Goal: Task Accomplishment & Management: Manage account settings

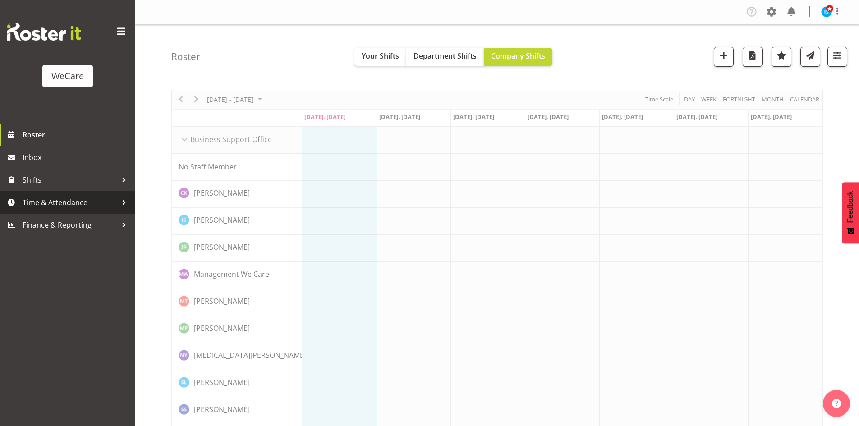
click at [57, 206] on span "Time & Attendance" at bounding box center [70, 203] width 95 height 14
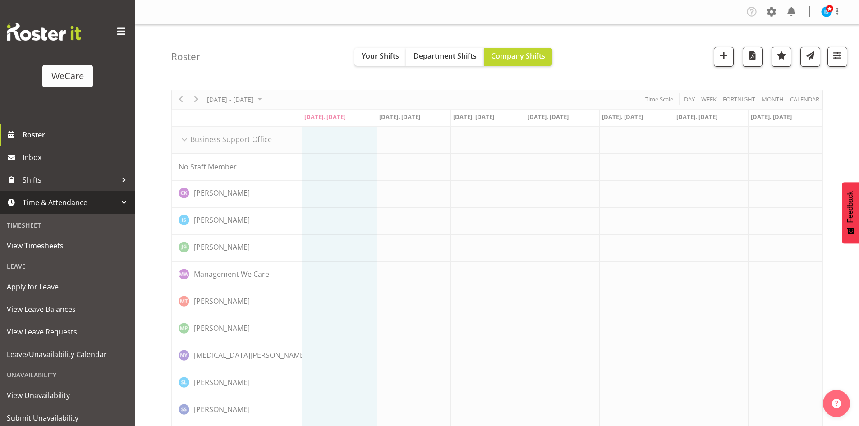
scroll to position [28, 0]
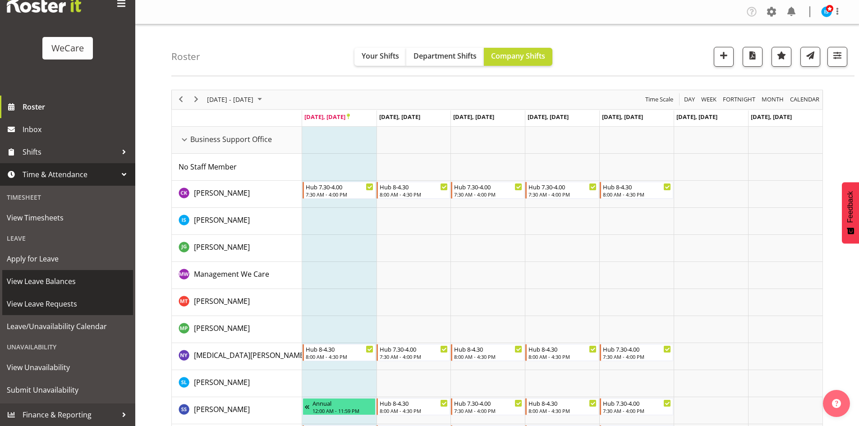
click at [31, 301] on span "View Leave Requests" at bounding box center [68, 304] width 122 height 14
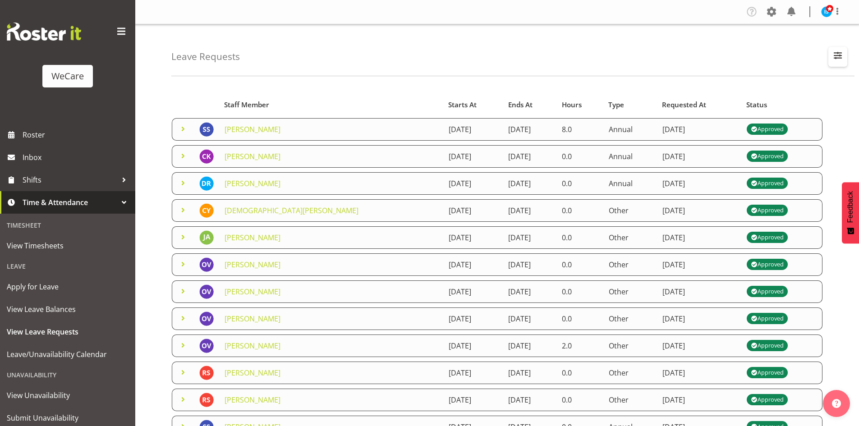
click at [836, 51] on span "button" at bounding box center [838, 56] width 12 height 12
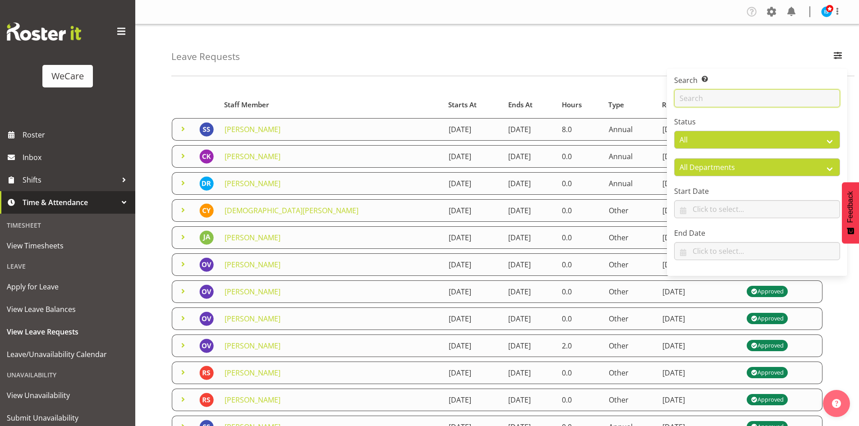
drag, startPoint x: 763, startPoint y: 102, endPoint x: 768, endPoint y: 101, distance: 5.1
click at [763, 102] on input "text" at bounding box center [757, 98] width 166 height 18
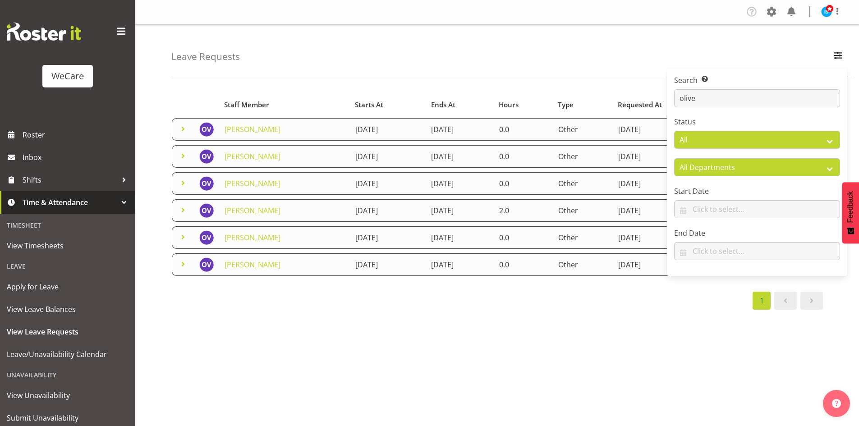
click at [429, 54] on div "Leave Requests Search Search for a particular employee olive Status All Approve…" at bounding box center [512, 50] width 683 height 52
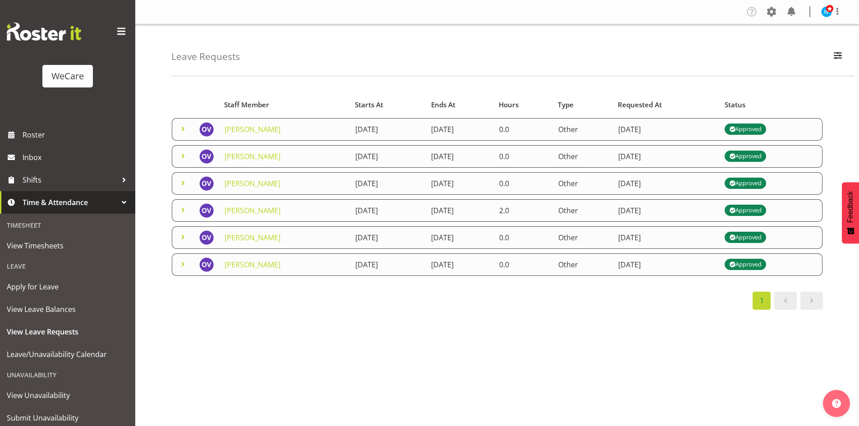
click at [195, 149] on td at bounding box center [206, 156] width 25 height 23
click at [184, 152] on span at bounding box center [183, 156] width 11 height 11
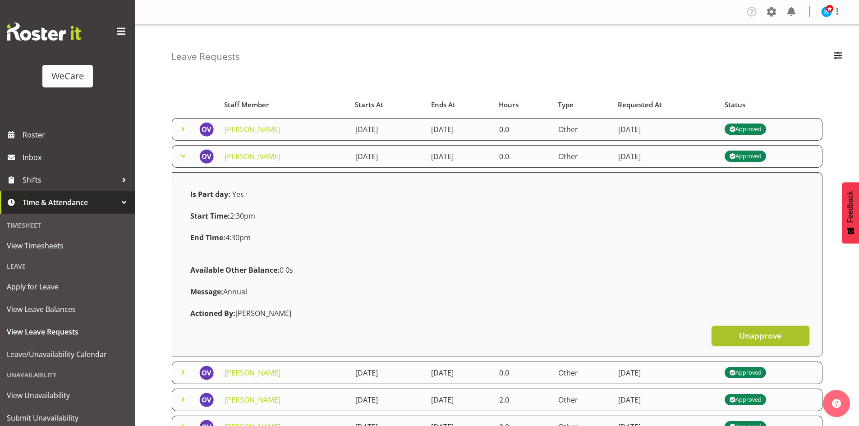
click at [781, 337] on span "Unapprove" at bounding box center [760, 336] width 42 height 12
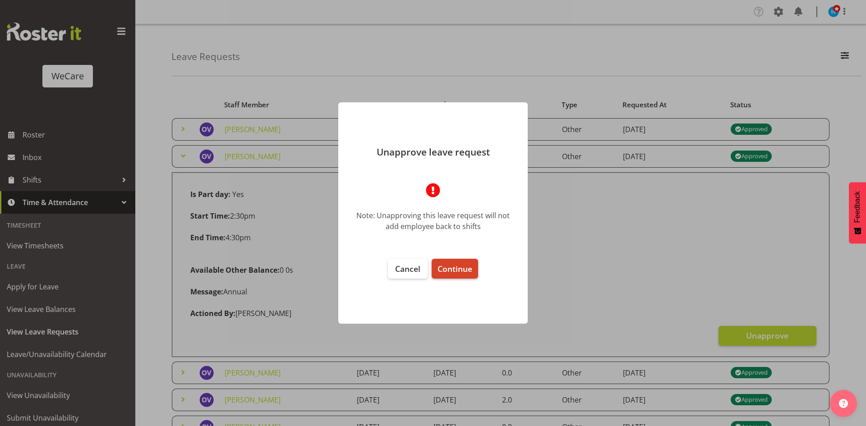
click at [454, 277] on button "Continue" at bounding box center [455, 269] width 46 height 20
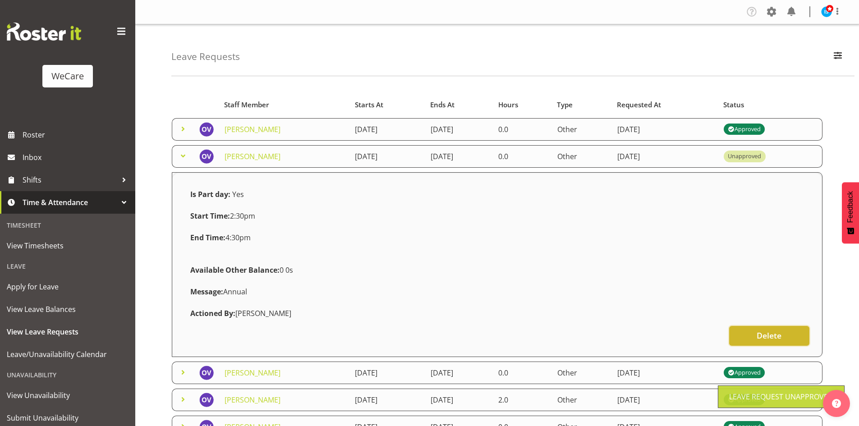
click at [766, 339] on span "Delete" at bounding box center [769, 336] width 25 height 12
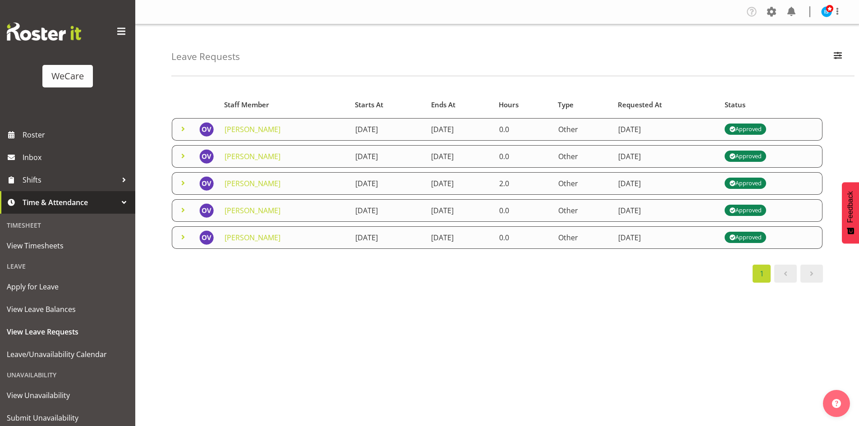
click at [179, 131] on span at bounding box center [183, 129] width 11 height 11
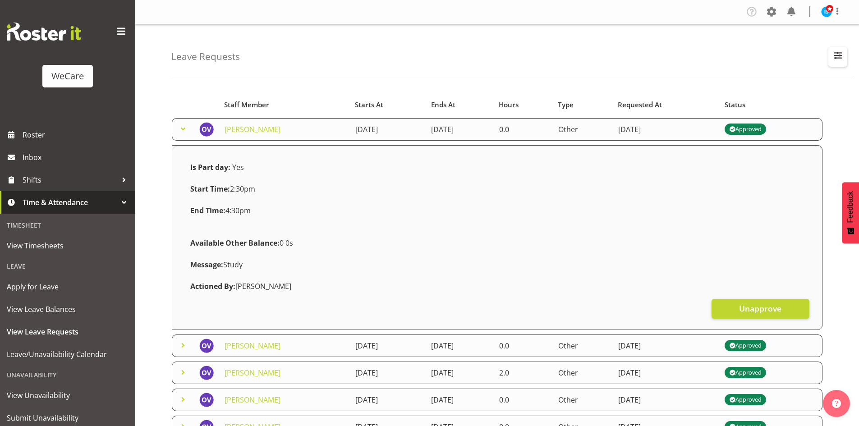
click at [833, 55] on button "button" at bounding box center [837, 57] width 19 height 20
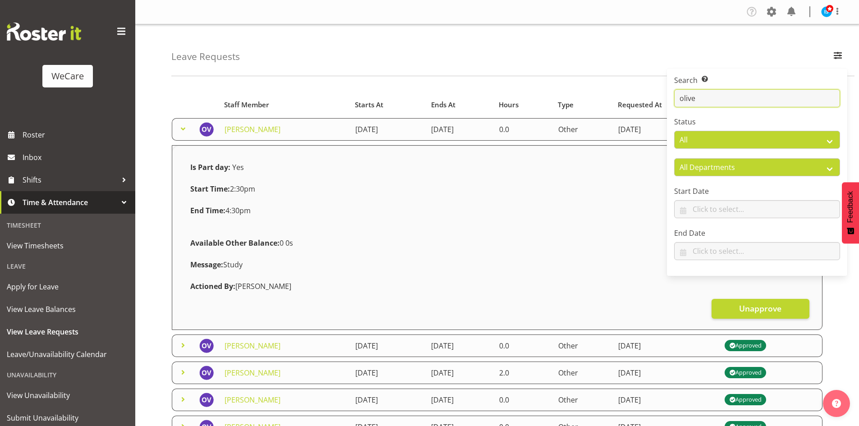
click at [792, 97] on input "olive" at bounding box center [757, 98] width 166 height 18
type input "o"
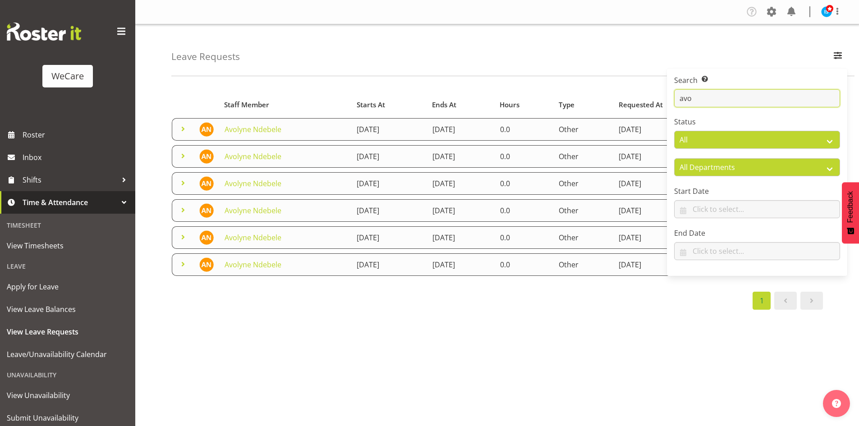
type input "avo"
click at [308, 49] on div "Leave Requests Search Search for a particular employee avo Status All Approved …" at bounding box center [512, 50] width 683 height 52
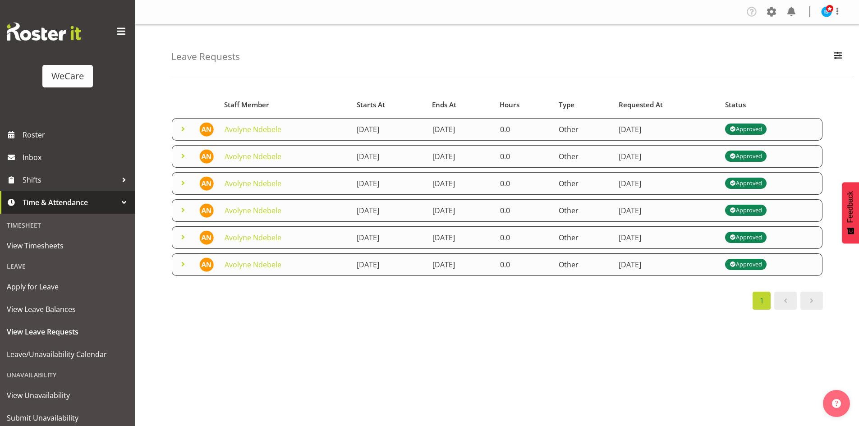
click at [177, 156] on td at bounding box center [183, 156] width 22 height 23
click at [182, 156] on span at bounding box center [183, 156] width 11 height 11
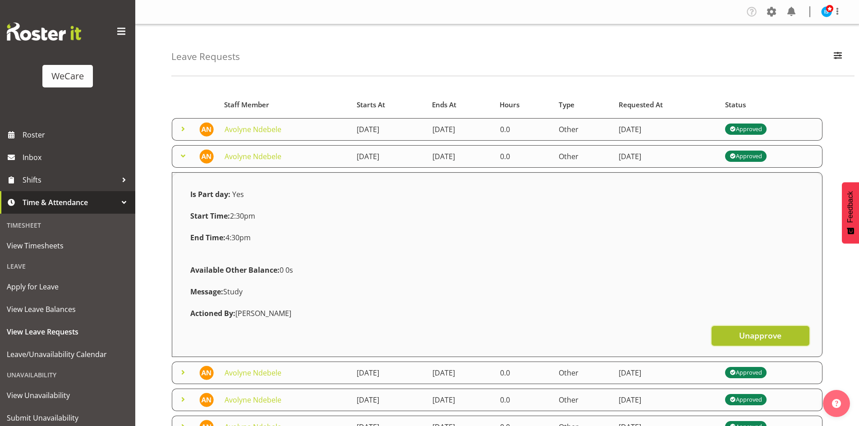
click at [755, 339] on span "Unapprove" at bounding box center [760, 336] width 42 height 12
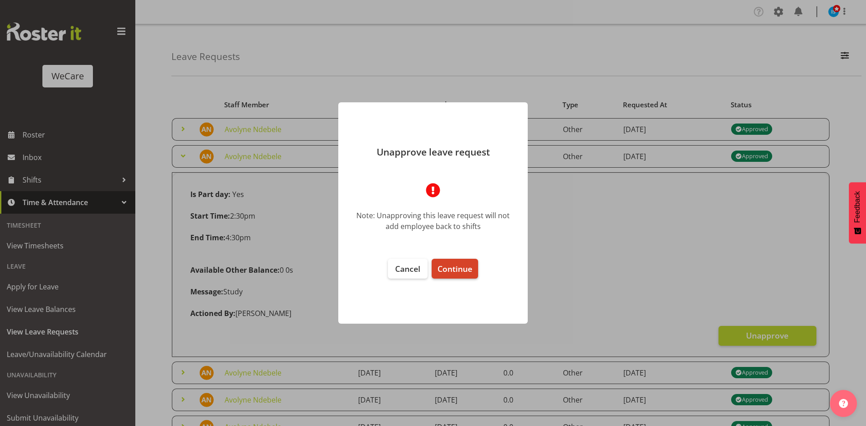
click at [471, 271] on span "Continue" at bounding box center [454, 268] width 35 height 11
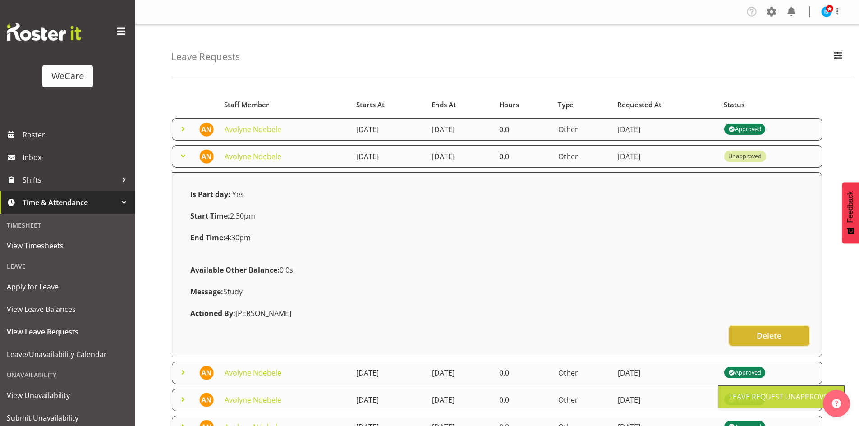
click at [769, 342] on button "Delete" at bounding box center [769, 336] width 80 height 20
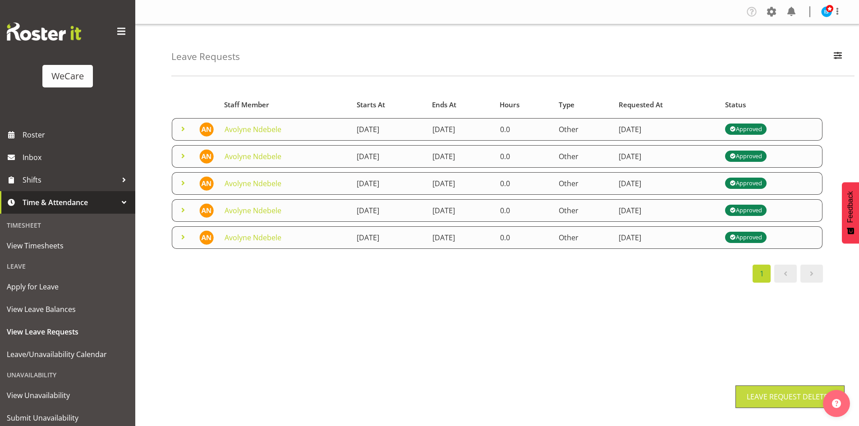
click at [178, 128] on span at bounding box center [183, 129] width 11 height 11
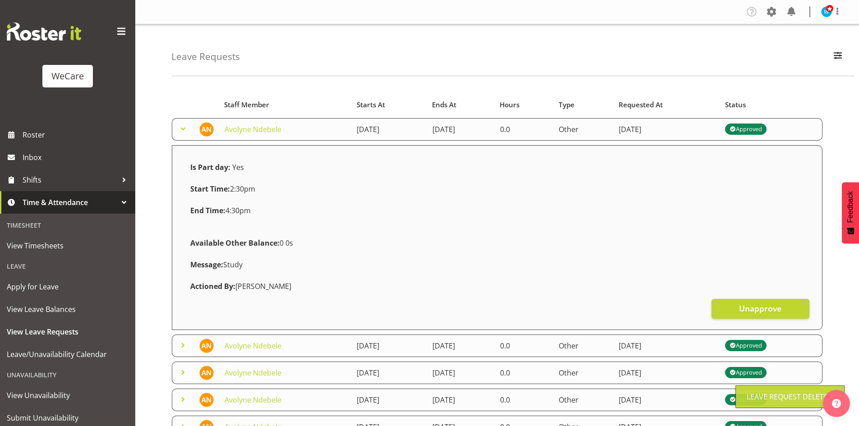
click at [179, 128] on span at bounding box center [183, 129] width 11 height 11
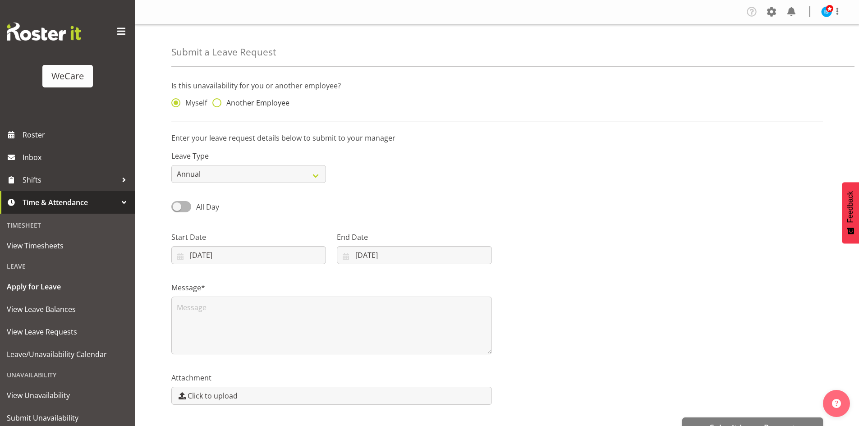
click at [259, 103] on span "Another Employee" at bounding box center [255, 102] width 68 height 9
click at [218, 103] on input "Another Employee" at bounding box center [215, 103] width 6 height 6
radio input "true"
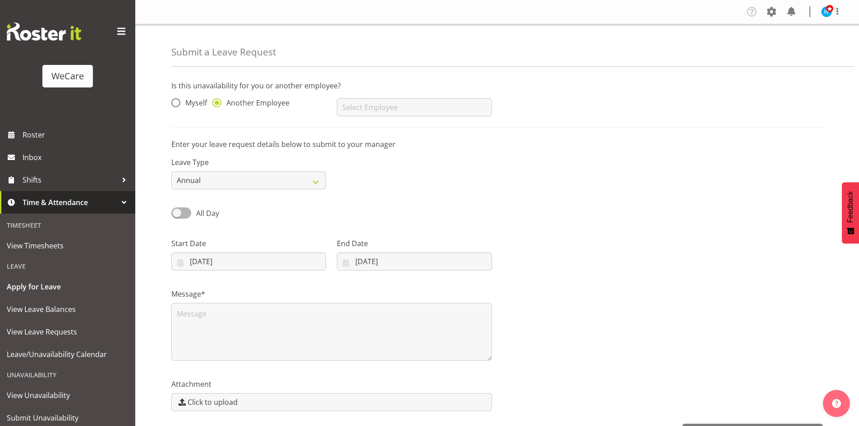
click at [396, 98] on div "AJ Jones Aleea Devenport Alex Ferguson Amy Johannsen Andrea Ramirez Andrew Casb…" at bounding box center [414, 104] width 166 height 36
click at [361, 100] on input "text" at bounding box center [414, 107] width 155 height 18
type input "[PERSON_NAME]"
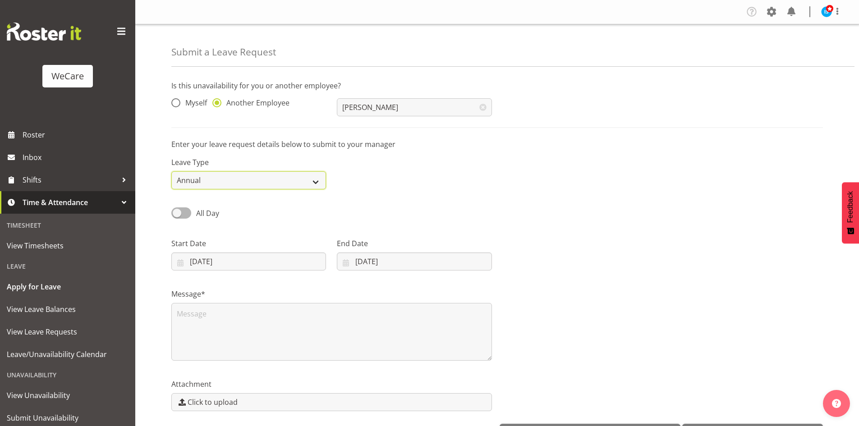
click at [198, 178] on select "Annual Sick Leave Without Pay Bereavement Domestic Violence Parental Jury Servi…" at bounding box center [248, 180] width 155 height 18
select select "Other"
click at [171, 171] on select "Annual Sick Leave Without Pay Bereavement Domestic Violence Parental Jury Servi…" at bounding box center [248, 180] width 155 height 18
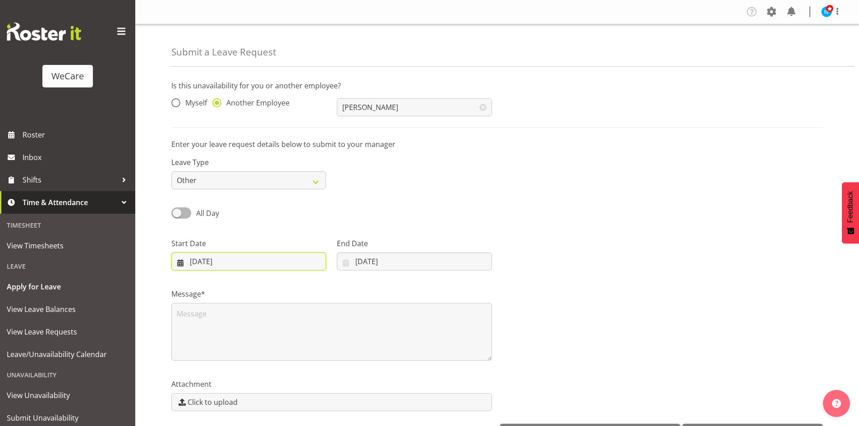
click at [206, 259] on input "22/09/2025" at bounding box center [248, 262] width 155 height 18
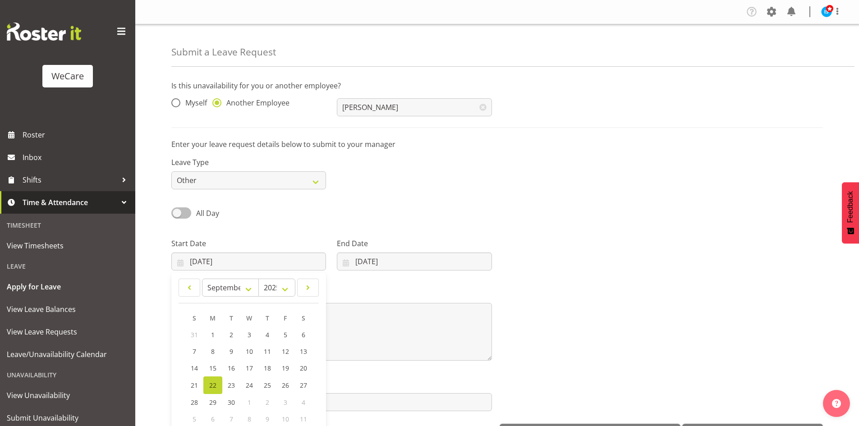
click at [175, 209] on span at bounding box center [181, 212] width 20 height 11
click at [175, 210] on input "All Day" at bounding box center [174, 213] width 6 height 6
checkbox input "true"
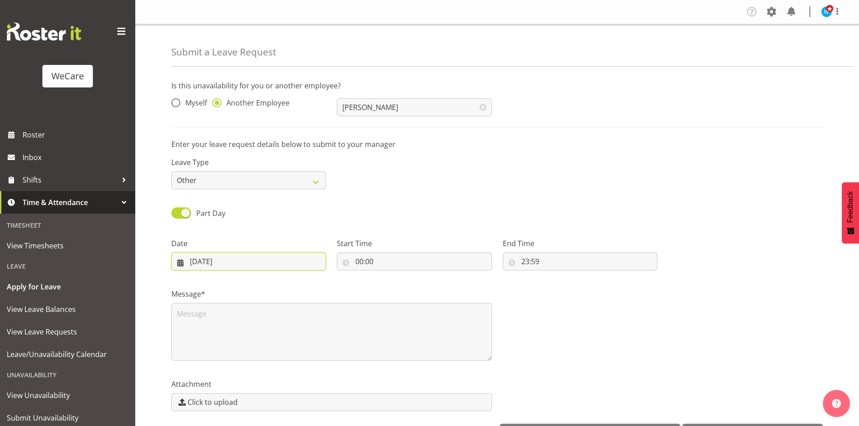
click at [198, 257] on input "22/09/2025" at bounding box center [248, 262] width 155 height 18
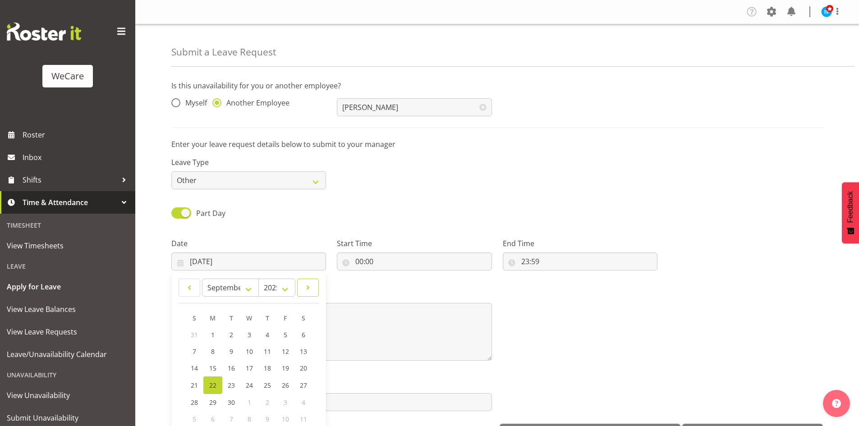
click at [306, 281] on link at bounding box center [308, 288] width 22 height 18
select select "10"
click at [267, 350] on span "6" at bounding box center [267, 351] width 4 height 9
type input "06/11/2025"
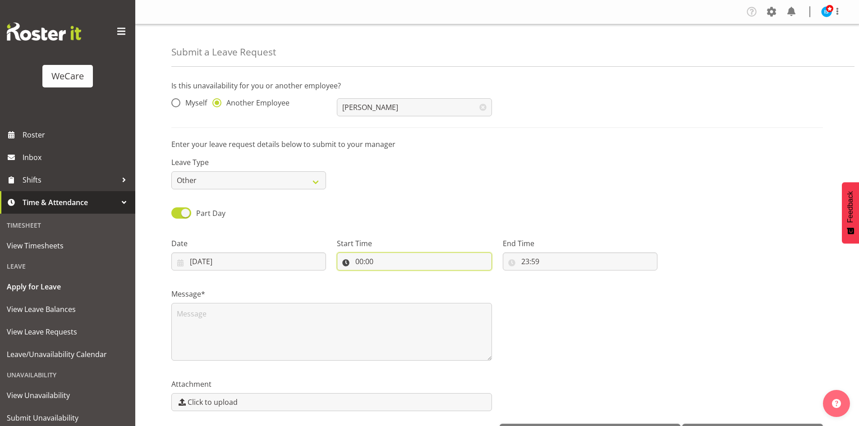
click at [368, 260] on input "00:00" at bounding box center [414, 262] width 155 height 18
drag, startPoint x: 401, startPoint y: 291, endPoint x: 414, endPoint y: 286, distance: 13.6
click at [401, 291] on select "00 01 02 03 04 05 06 07 08 09 10 11 12 13 14 15 16 17 18 19 20 21 22 23" at bounding box center [398, 285] width 20 height 18
select select "15"
click at [388, 276] on select "00 01 02 03 04 05 06 07 08 09 10 11 12 13 14 15 16 17 18 19 20 21 22 23" at bounding box center [398, 285] width 20 height 18
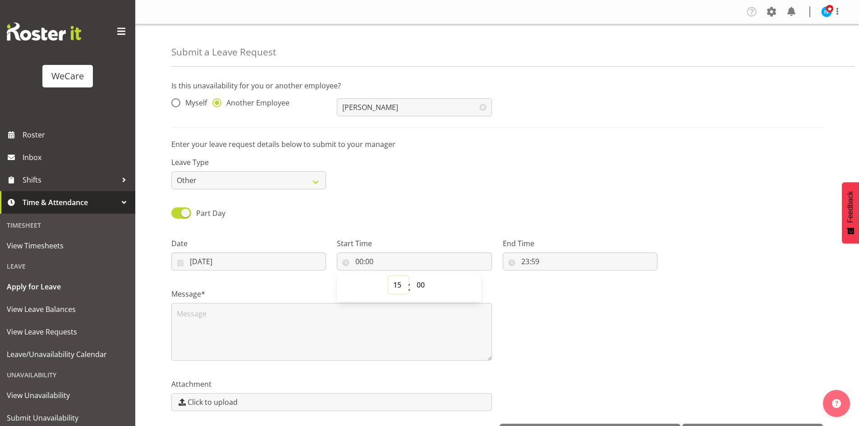
type input "15:00"
click at [523, 256] on input "23:59" at bounding box center [580, 262] width 155 height 18
click at [559, 286] on select "00 01 02 03 04 05 06 07 08 09 10 11 12 13 14 15 16 17 18 19 20 21 22 23" at bounding box center [564, 285] width 20 height 18
select select "16"
type input "16:59"
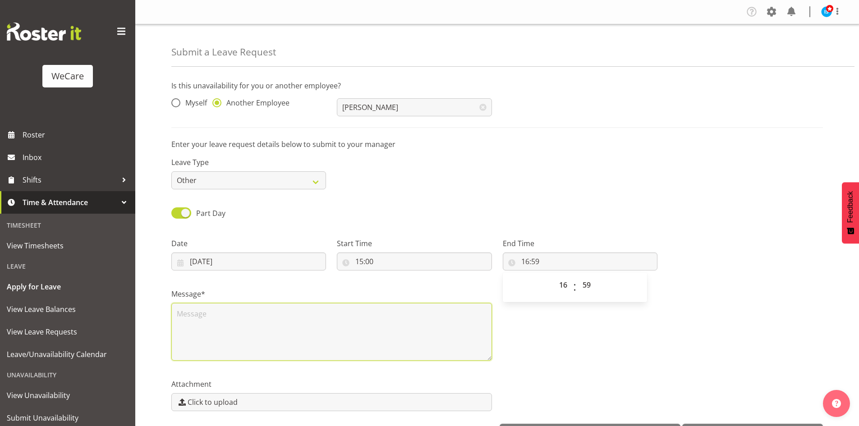
click at [230, 316] on textarea at bounding box center [331, 332] width 321 height 58
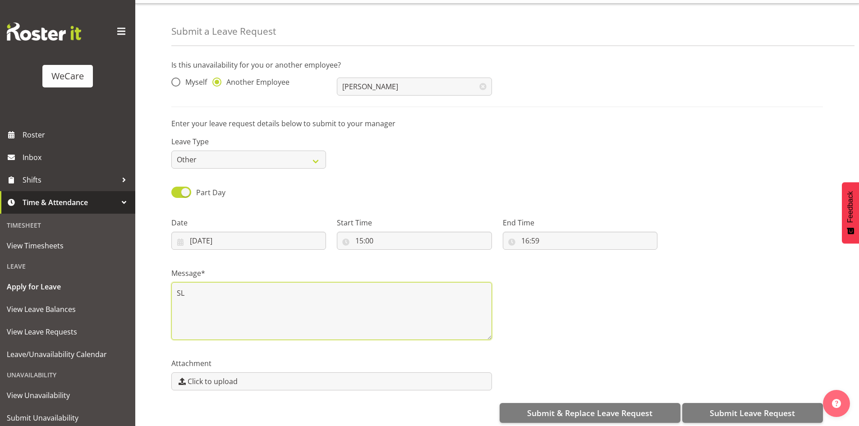
scroll to position [31, 0]
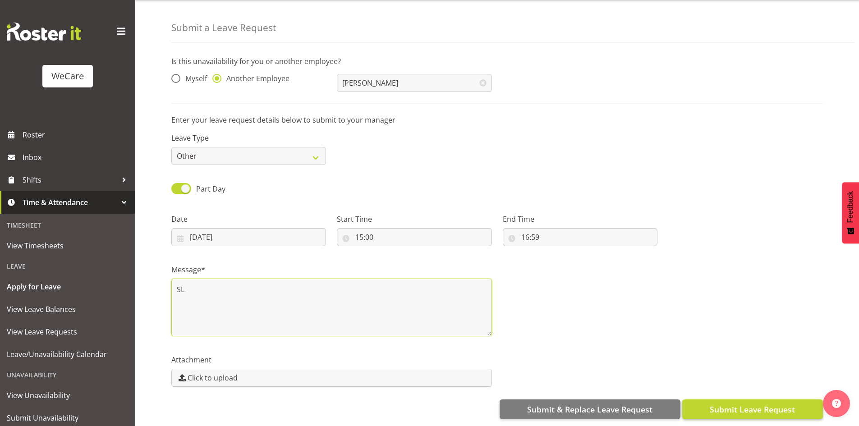
type textarea "SL"
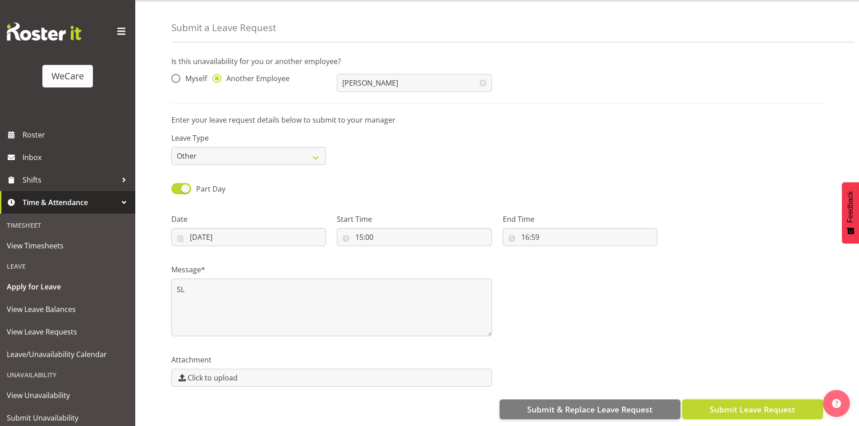
click at [725, 407] on span "Submit Leave Request" at bounding box center [752, 410] width 85 height 12
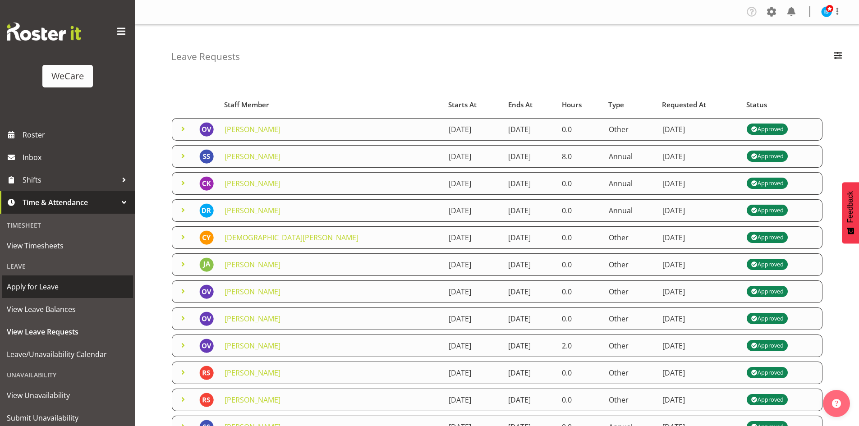
click at [55, 286] on span "Apply for Leave" at bounding box center [68, 287] width 122 height 14
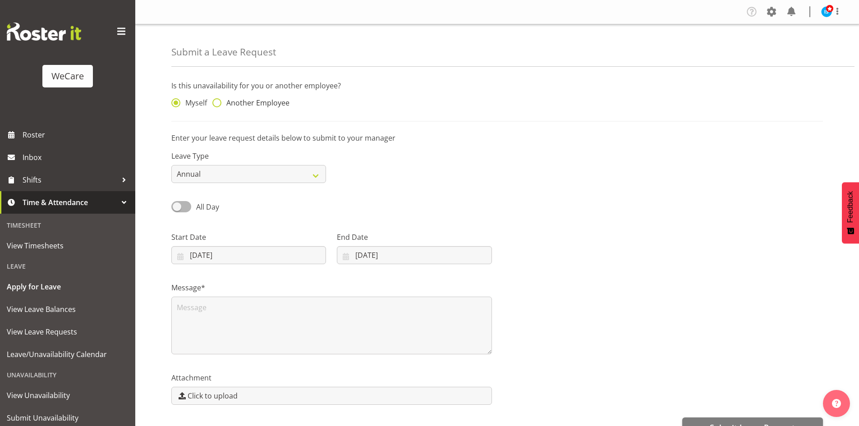
click at [260, 101] on span "Another Employee" at bounding box center [255, 102] width 68 height 9
click at [218, 101] on input "Another Employee" at bounding box center [215, 103] width 6 height 6
radio input "true"
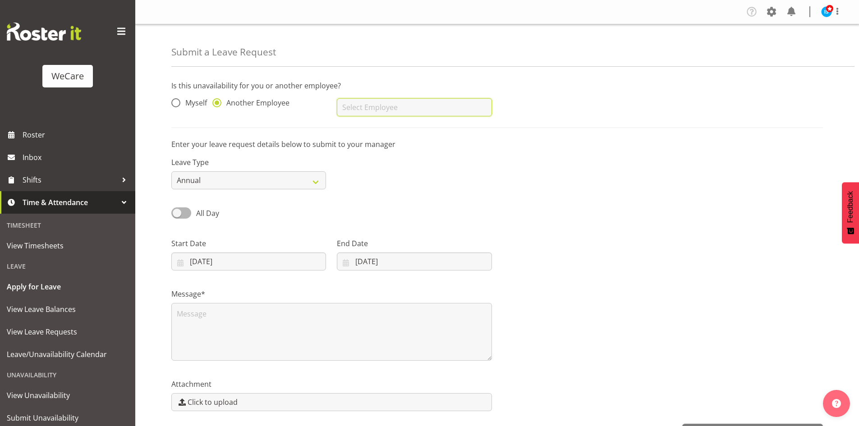
click at [381, 114] on input "text" at bounding box center [414, 107] width 155 height 18
type input "Avolyne Ndebele"
click at [249, 168] on div "Leave Type Annual Sick Leave Without Pay Bereavement Domestic Violence Parental…" at bounding box center [248, 173] width 155 height 32
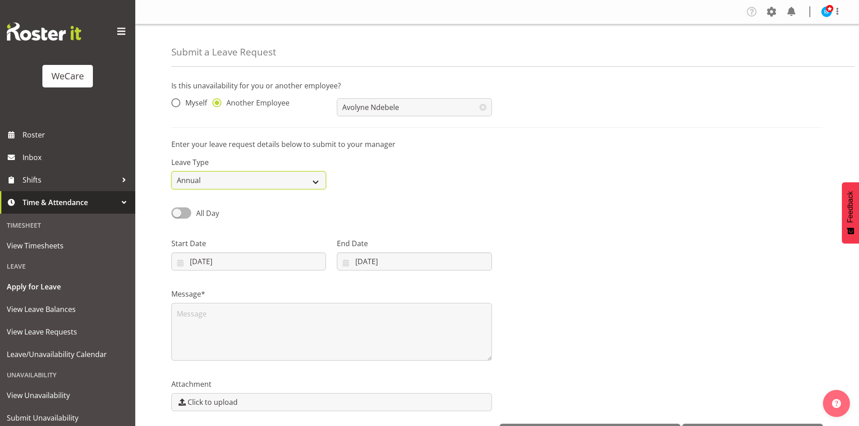
click at [245, 174] on select "Annual Sick Leave Without Pay Bereavement Domestic Violence Parental Jury Servi…" at bounding box center [248, 180] width 155 height 18
select select "Other"
click at [171, 171] on select "Annual Sick Leave Without Pay Bereavement Domestic Violence Parental Jury Servi…" at bounding box center [248, 180] width 155 height 18
click at [180, 212] on span at bounding box center [181, 212] width 20 height 11
click at [177, 212] on input "All Day" at bounding box center [174, 213] width 6 height 6
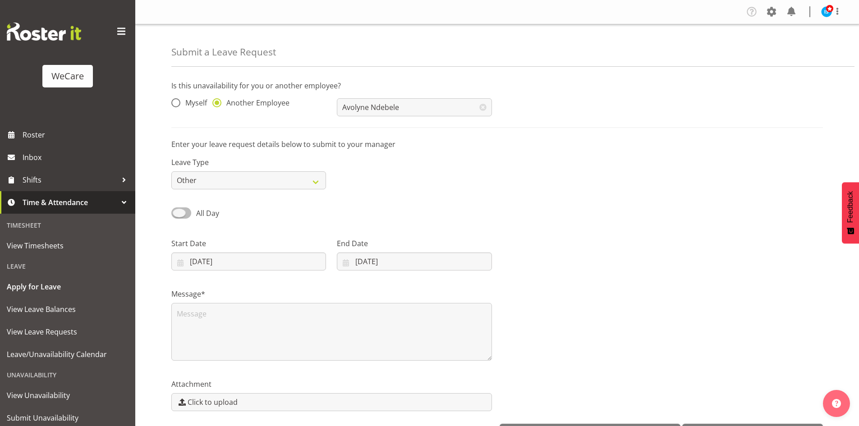
checkbox input "true"
click at [193, 265] on input "22/09/2025" at bounding box center [248, 262] width 155 height 18
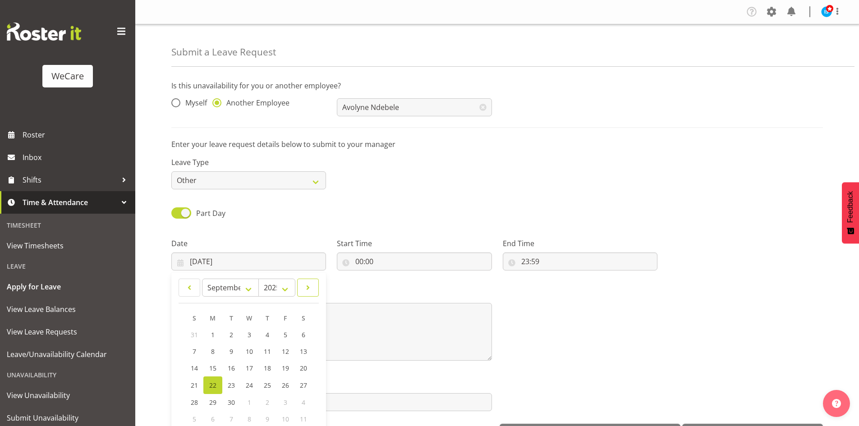
click at [308, 288] on span at bounding box center [308, 287] width 10 height 11
select select "10"
click at [271, 353] on link "6" at bounding box center [267, 351] width 18 height 17
type input "06/11/2025"
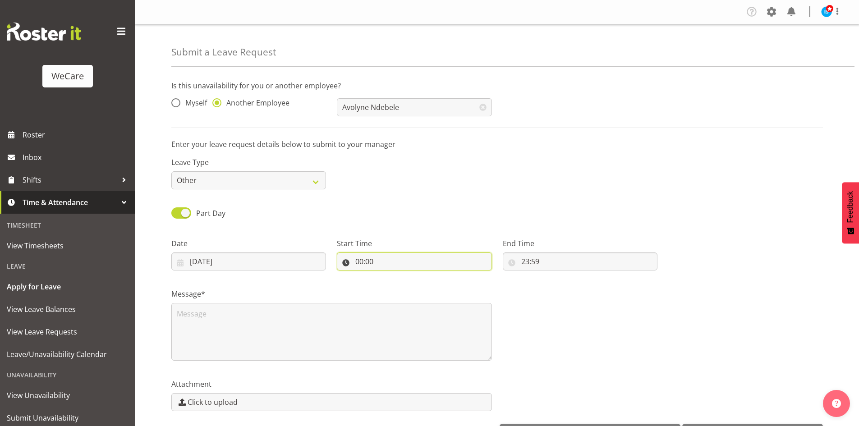
click at [368, 267] on input "00:00" at bounding box center [414, 262] width 155 height 18
click at [401, 289] on select "00 01 02 03 04 05 06 07 08 09 10 11 12 13 14 15 16 17 18 19 20 21 22 23" at bounding box center [398, 285] width 20 height 18
select select "15"
click at [388, 276] on select "00 01 02 03 04 05 06 07 08 09 10 11 12 13 14 15 16 17 18 19 20 21 22 23" at bounding box center [398, 285] width 20 height 18
type input "15:00"
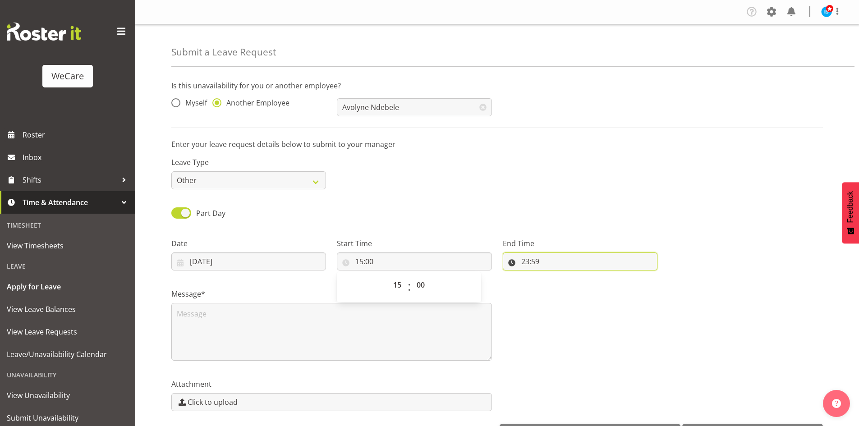
click at [514, 254] on input "23:59" at bounding box center [580, 262] width 155 height 18
drag, startPoint x: 561, startPoint y: 289, endPoint x: 566, endPoint y: 286, distance: 4.9
click at [562, 289] on select "00 01 02 03 04 05 06 07 08 09 10 11 12 13 14 15 16 17 18 19 20 21 22 23" at bounding box center [564, 285] width 20 height 18
select select "16"
click at [554, 276] on select "00 01 02 03 04 05 06 07 08 09 10 11 12 13 14 15 16 17 18 19 20 21 22 23" at bounding box center [564, 285] width 20 height 18
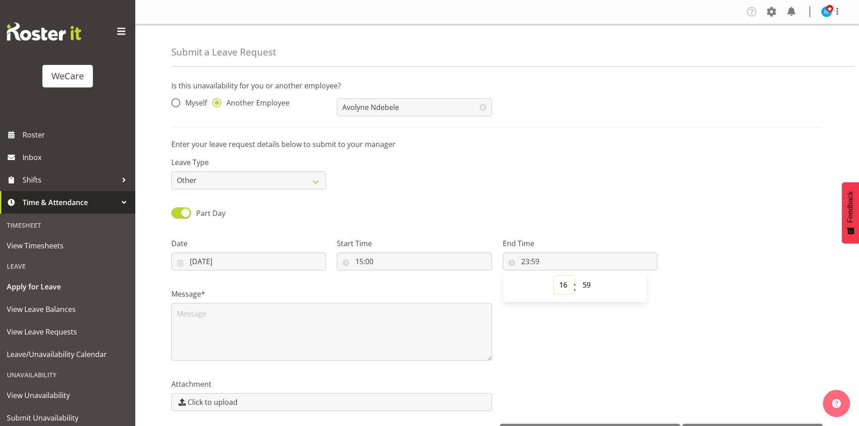
type input "16:59"
select select "0"
type input "16:00"
click at [286, 347] on textarea at bounding box center [331, 332] width 321 height 58
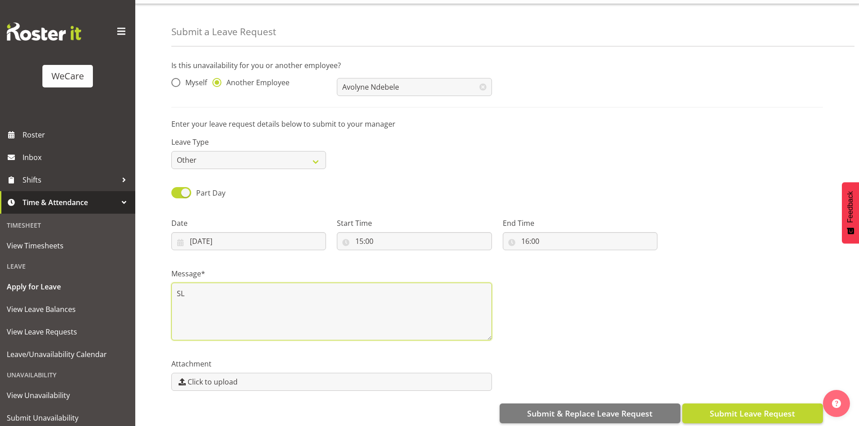
scroll to position [31, 0]
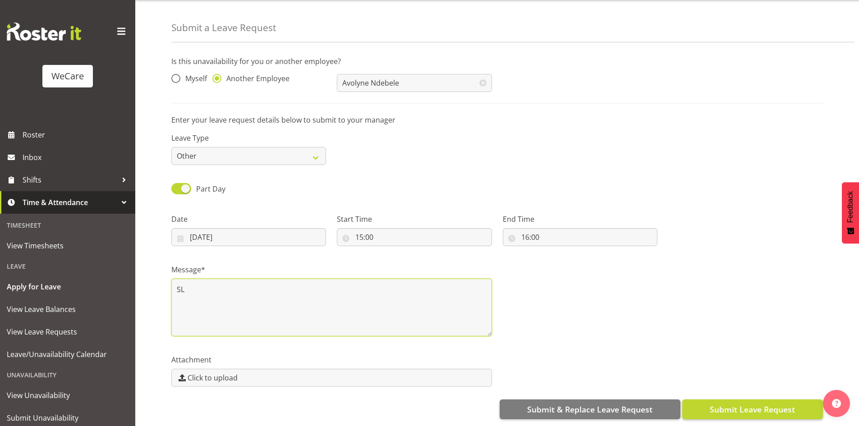
type textarea "SL"
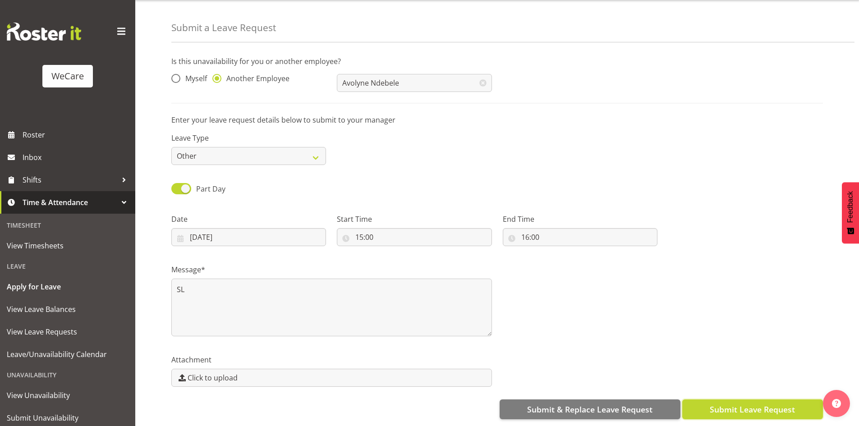
click at [746, 406] on span "Submit Leave Request" at bounding box center [752, 410] width 85 height 12
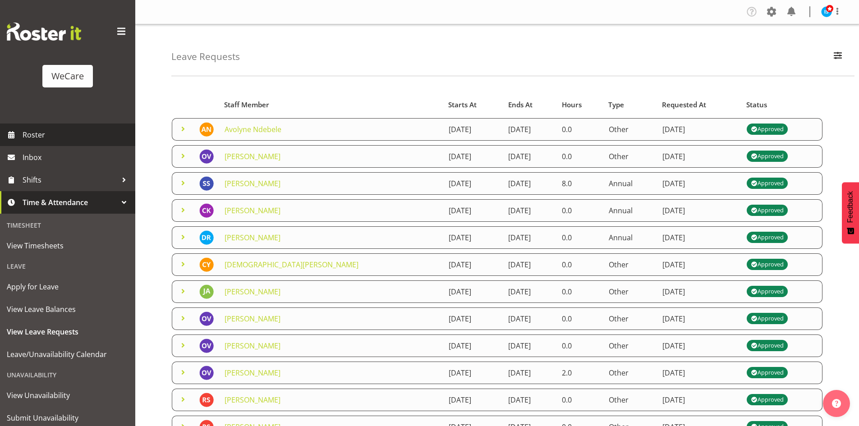
click at [62, 136] on span "Roster" at bounding box center [77, 135] width 108 height 14
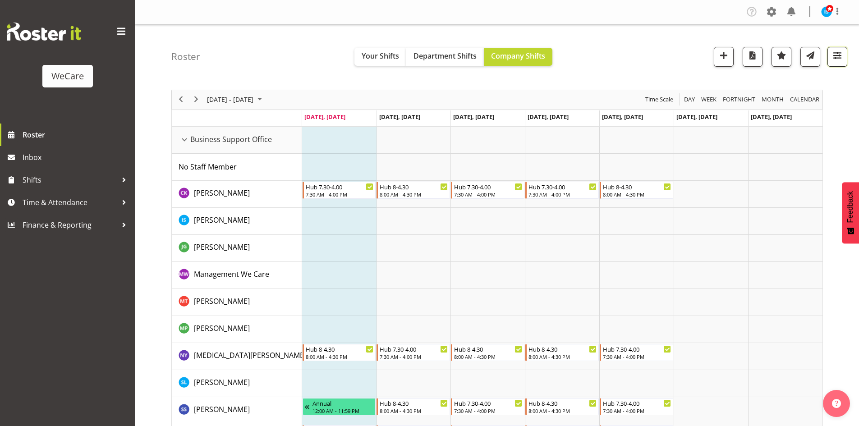
click at [841, 53] on span "button" at bounding box center [838, 56] width 12 height 12
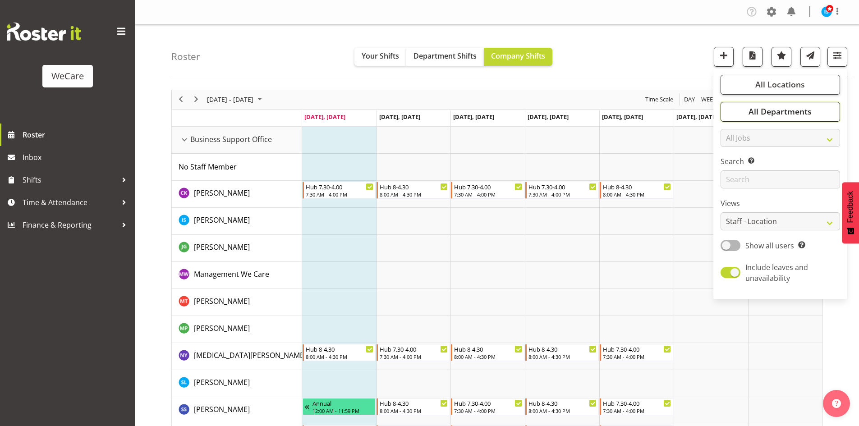
click at [819, 106] on button "All Departments" at bounding box center [781, 112] width 120 height 20
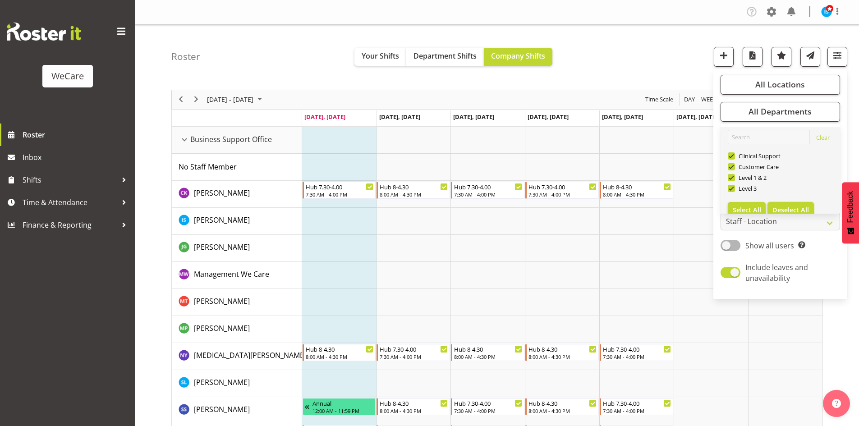
click at [785, 210] on span "Deselect All" at bounding box center [791, 210] width 37 height 9
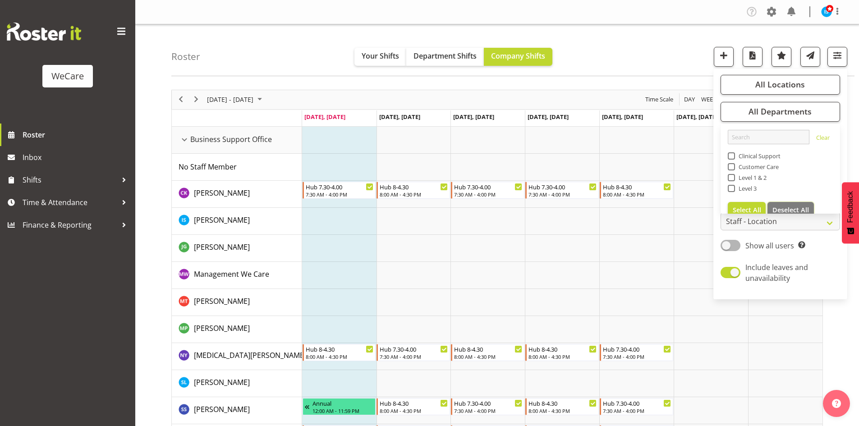
checkbox input "false"
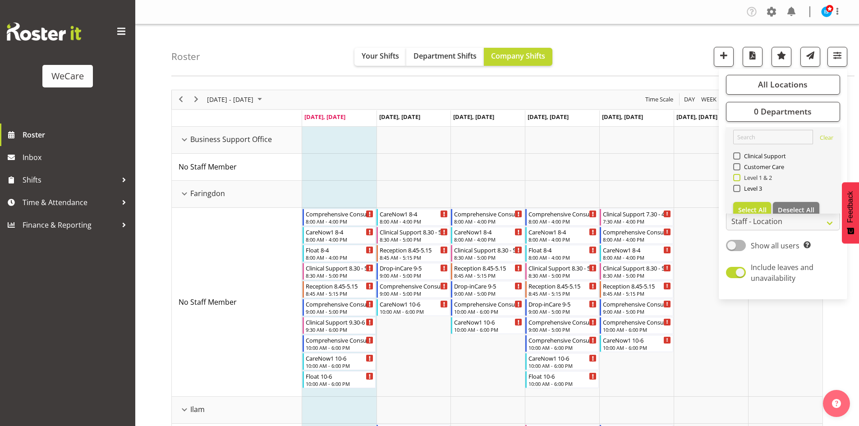
click at [749, 174] on span "Level 1 & 2" at bounding box center [757, 177] width 32 height 7
click at [739, 175] on input "Level 1 & 2" at bounding box center [736, 178] width 6 height 6
checkbox input "true"
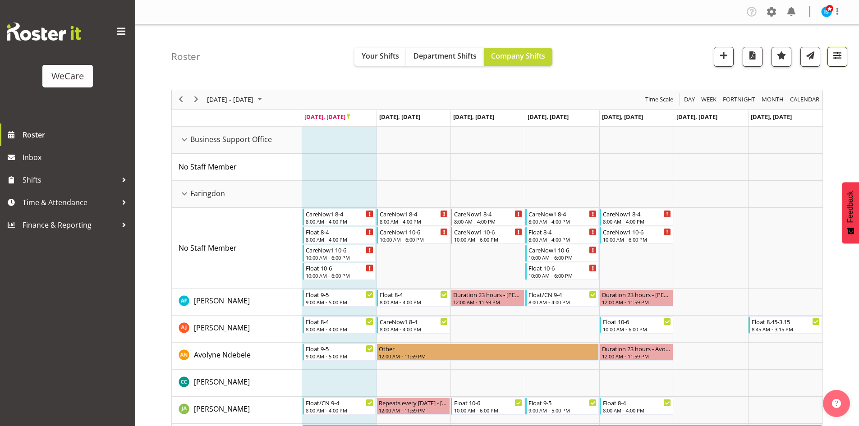
click at [828, 54] on button "button" at bounding box center [838, 57] width 20 height 20
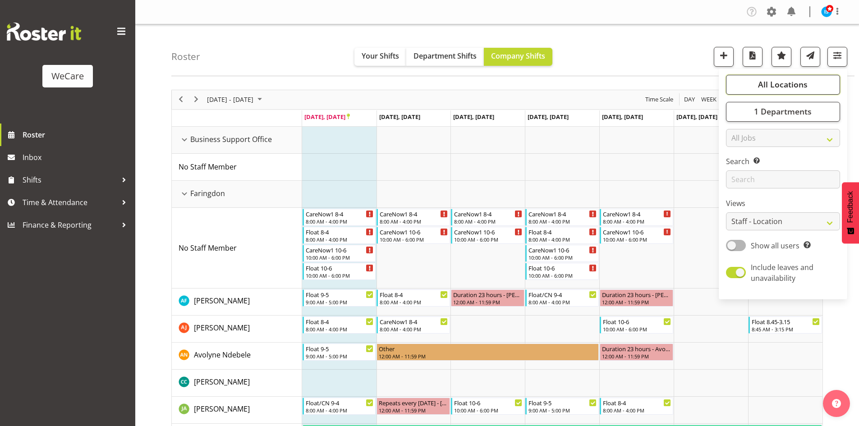
click at [809, 91] on button "All Locations" at bounding box center [783, 85] width 114 height 20
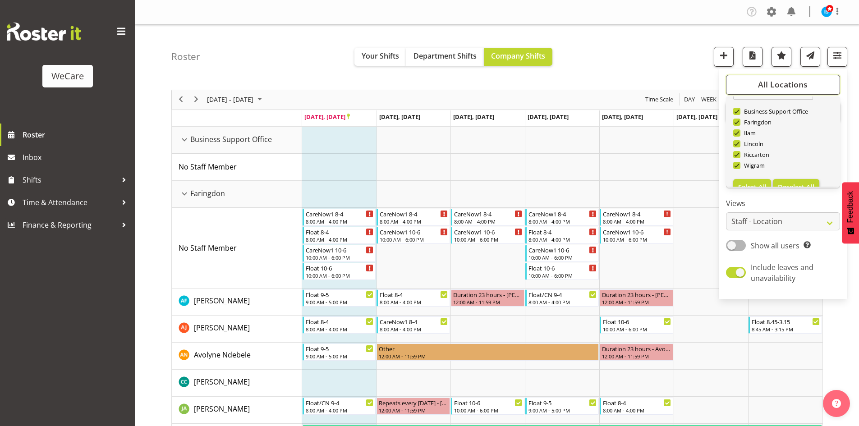
scroll to position [32, 0]
click at [806, 171] on span "Deselect All" at bounding box center [796, 172] width 37 height 9
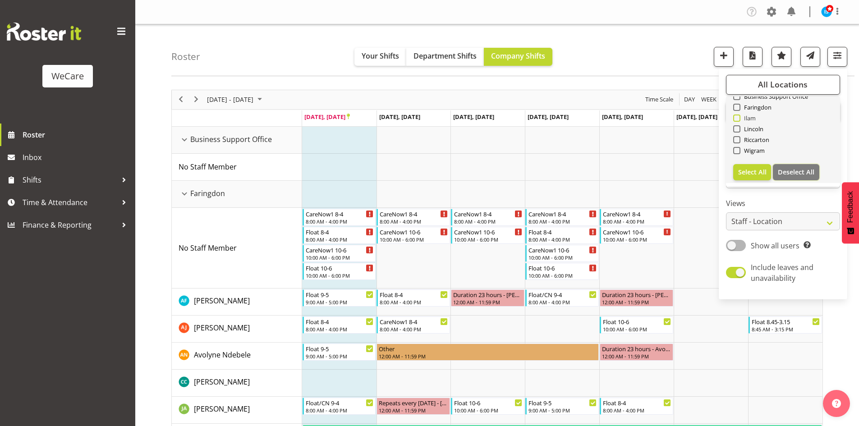
checkbox input "false"
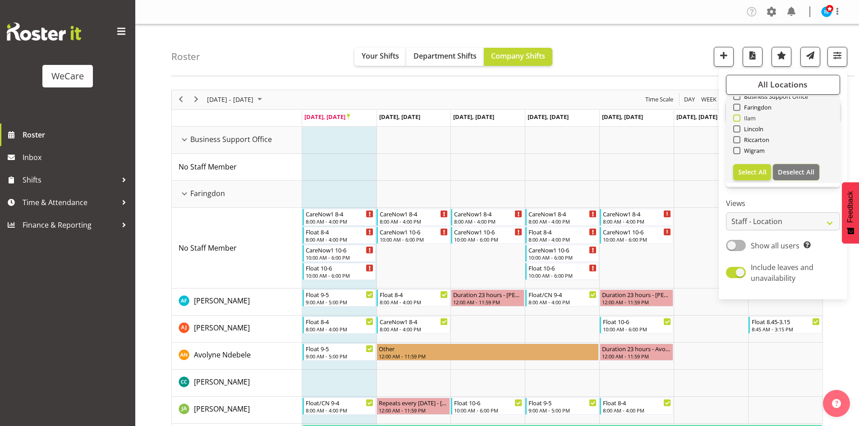
checkbox input "false"
click at [748, 110] on span "Faringdon" at bounding box center [757, 107] width 32 height 7
click at [739, 110] on input "Faringdon" at bounding box center [736, 107] width 6 height 6
checkbox input "true"
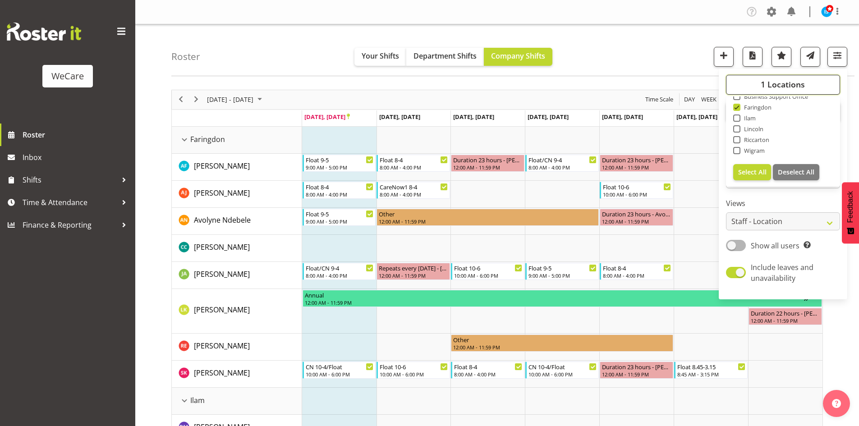
click at [790, 85] on span "1 Locations" at bounding box center [783, 84] width 44 height 11
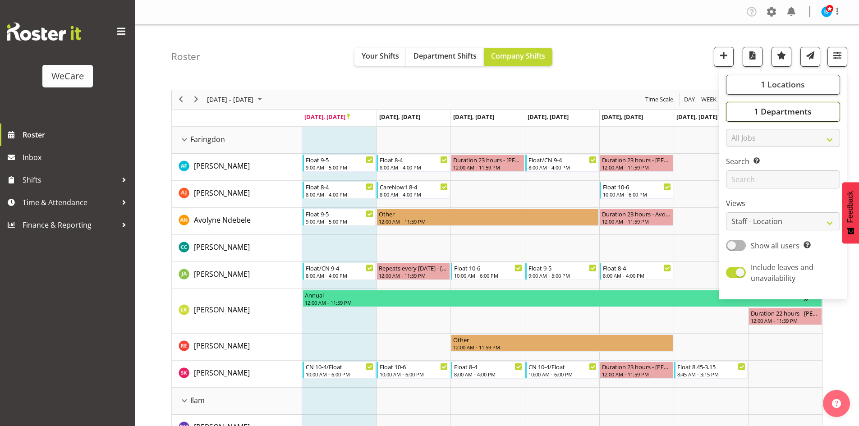
click at [791, 118] on button "1 Departments" at bounding box center [783, 112] width 114 height 20
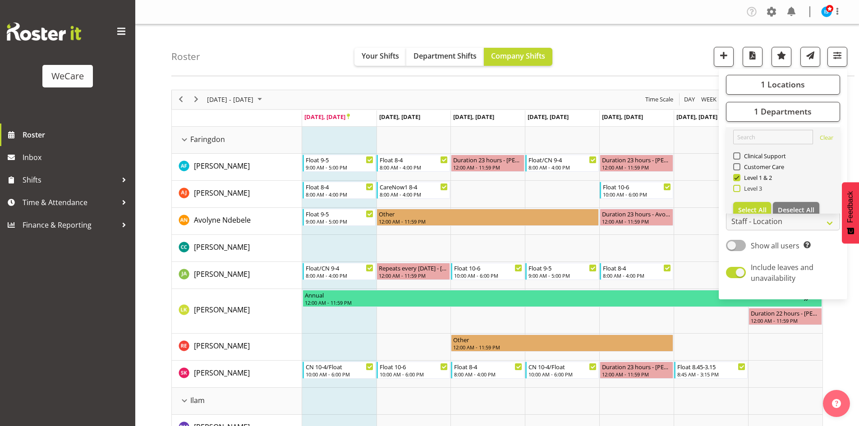
click at [749, 190] on span "Level 3" at bounding box center [752, 188] width 22 height 7
click at [739, 190] on input "Level 3" at bounding box center [736, 188] width 6 height 6
checkbox input "true"
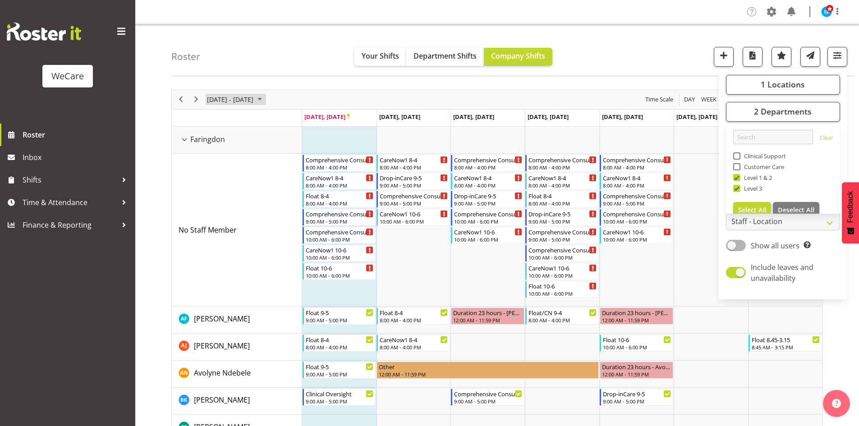
click at [225, 104] on span "[DATE] - [DATE]" at bounding box center [230, 99] width 48 height 11
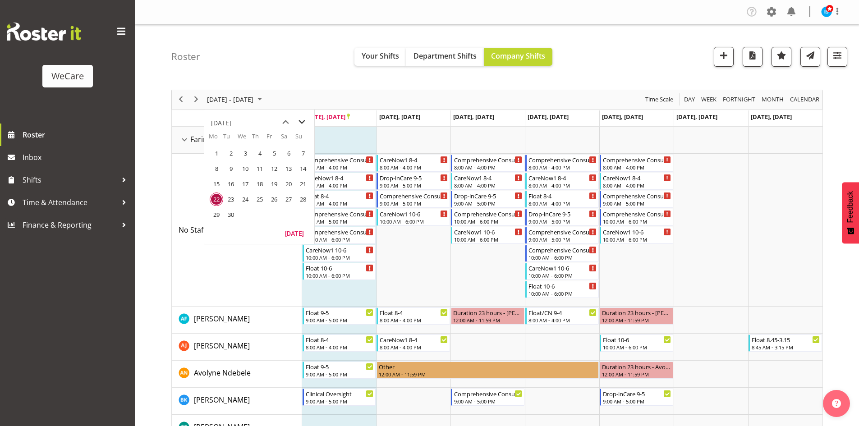
click at [298, 123] on span "next month" at bounding box center [302, 122] width 16 height 16
click at [238, 170] on td "8" at bounding box center [245, 168] width 14 height 15
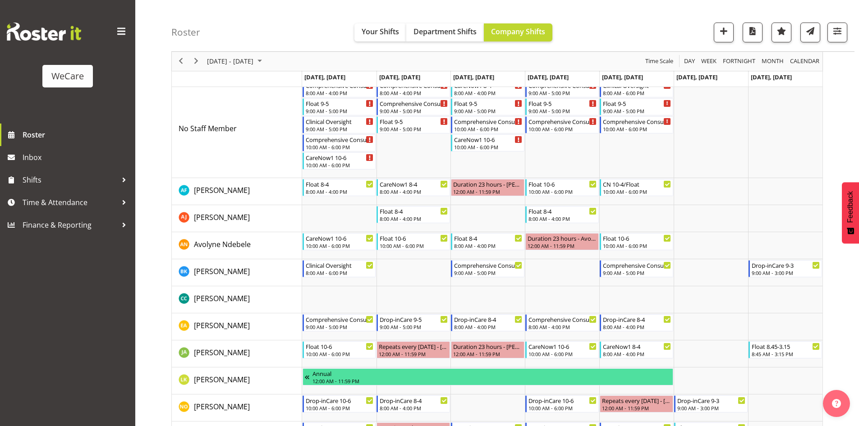
scroll to position [90, 0]
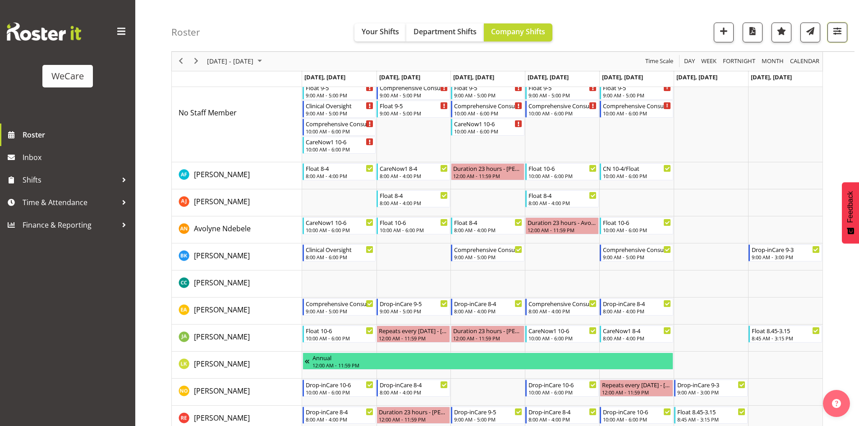
click at [838, 32] on span "button" at bounding box center [838, 31] width 12 height 12
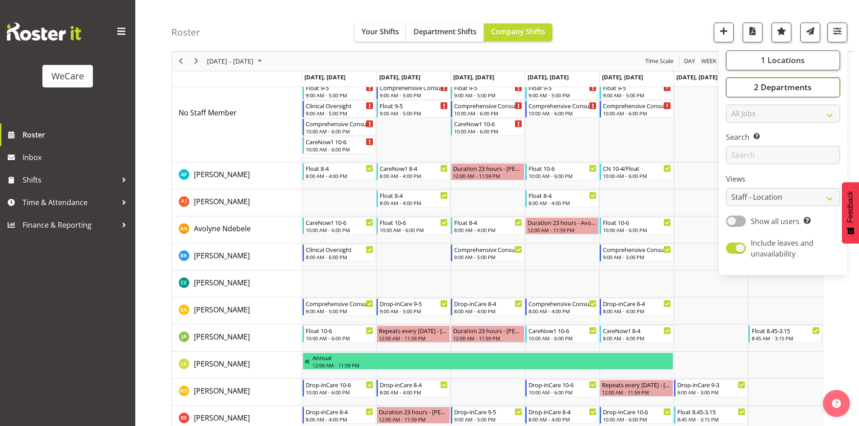
click at [793, 94] on button "2 Departments" at bounding box center [783, 88] width 114 height 20
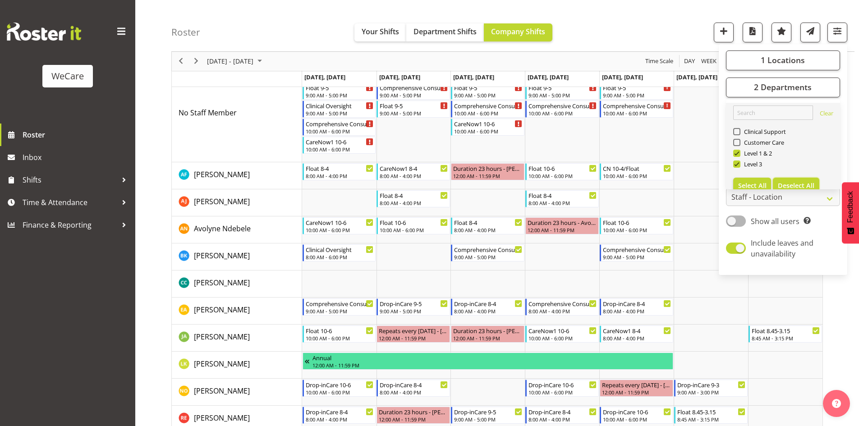
click at [807, 184] on span "Deselect All" at bounding box center [796, 185] width 37 height 9
checkbox input "false"
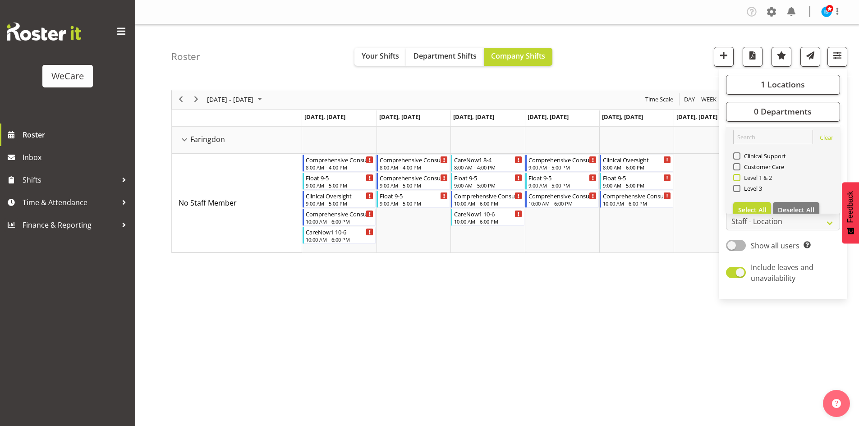
click at [769, 178] on span "Level 1 & 2" at bounding box center [757, 177] width 32 height 7
click at [739, 178] on input "Level 1 & 2" at bounding box center [736, 178] width 6 height 6
checkbox input "true"
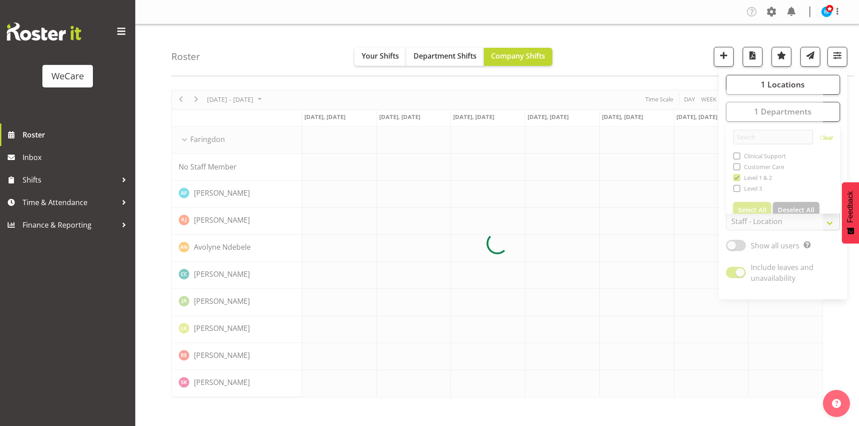
click at [643, 44] on div "Roster Your Shifts Department Shifts Company Shifts 1 Locations Clear Business …" at bounding box center [512, 50] width 683 height 52
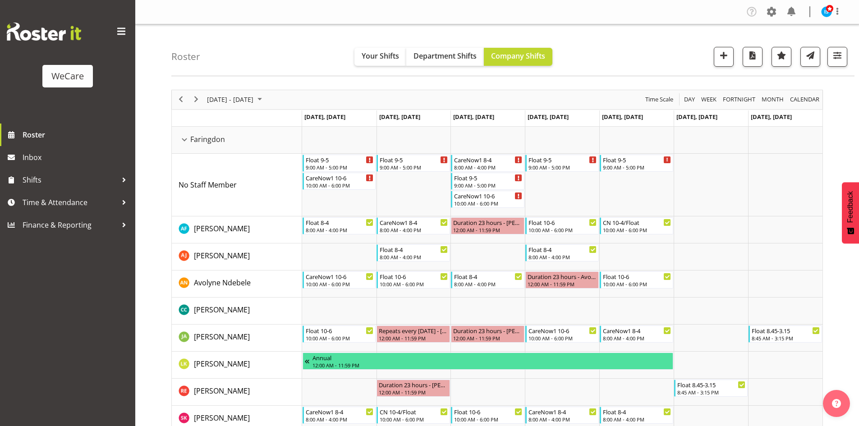
scroll to position [18, 0]
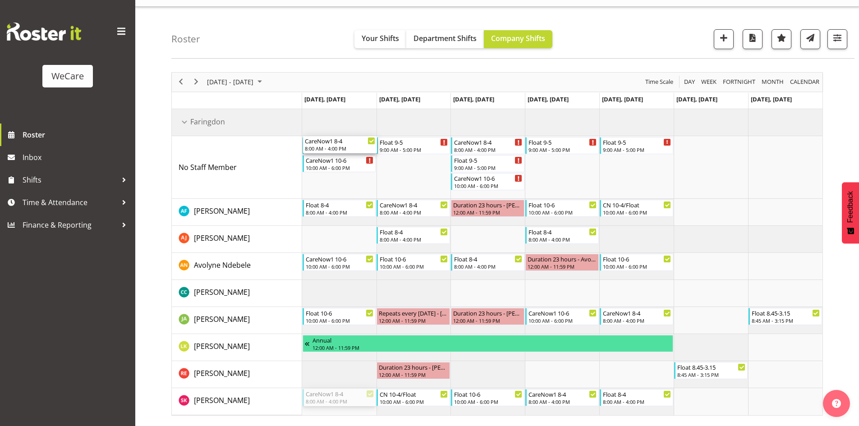
drag, startPoint x: 343, startPoint y: 396, endPoint x: 336, endPoint y: 158, distance: 237.8
click at [337, 158] on div "Float 9-5 9:00 AM - 5:00 PM CareNow1 10-6 10:00 AM - 6:00 PM Float 9-5 9:00 AM …" at bounding box center [562, 262] width 520 height 306
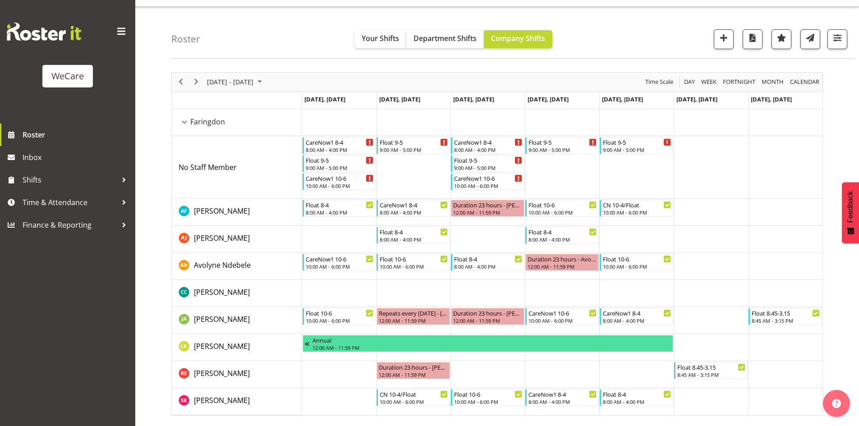
drag, startPoint x: 334, startPoint y: 182, endPoint x: 345, endPoint y: 395, distance: 212.7
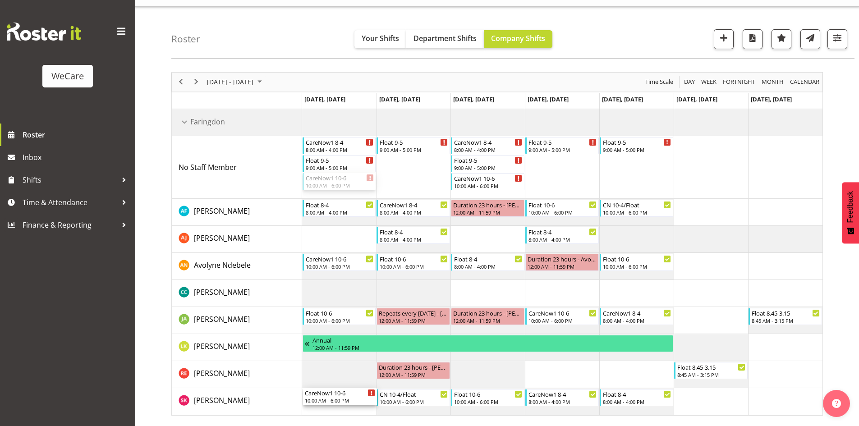
drag, startPoint x: 337, startPoint y: 181, endPoint x: 356, endPoint y: 394, distance: 213.8
drag, startPoint x: 330, startPoint y: 266, endPoint x: 348, endPoint y: 163, distance: 103.9
click at [348, 163] on div "CareNow1 8-4 8:00 AM - 4:00 PM Float 9-5 9:00 AM - 5:00 PM Float 9-5 9:00 AM - …" at bounding box center [562, 262] width 520 height 306
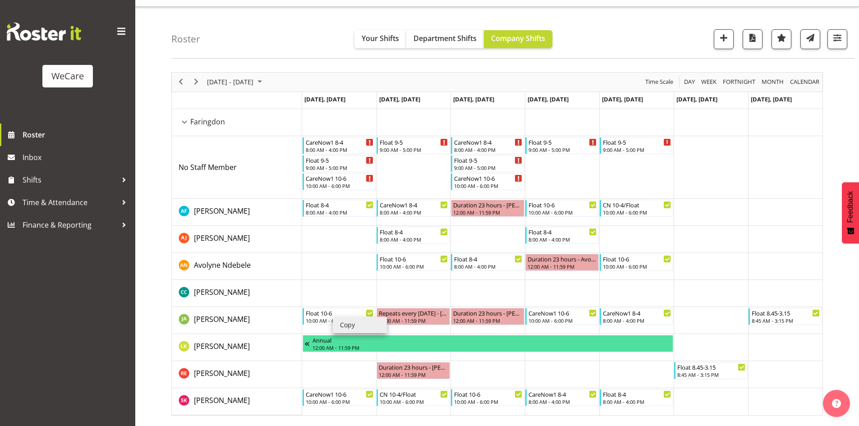
click at [358, 325] on li "Copy" at bounding box center [360, 325] width 54 height 16
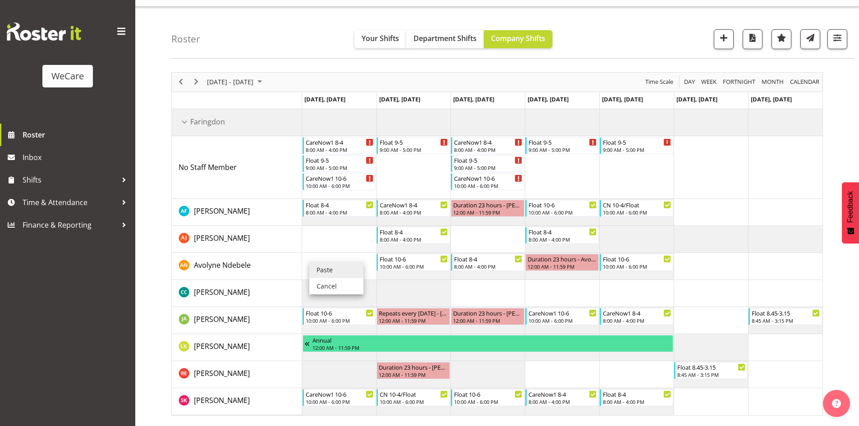
click at [328, 270] on li "Paste" at bounding box center [336, 270] width 54 height 16
drag, startPoint x: 346, startPoint y: 394, endPoint x: 359, endPoint y: 184, distance: 210.5
click at [359, 184] on div "CareNow1 8-4 8:00 AM - 4:00 PM Float 9-5 9:00 AM - 5:00 PM CareNow1 10-6 10:00 …" at bounding box center [562, 262] width 520 height 306
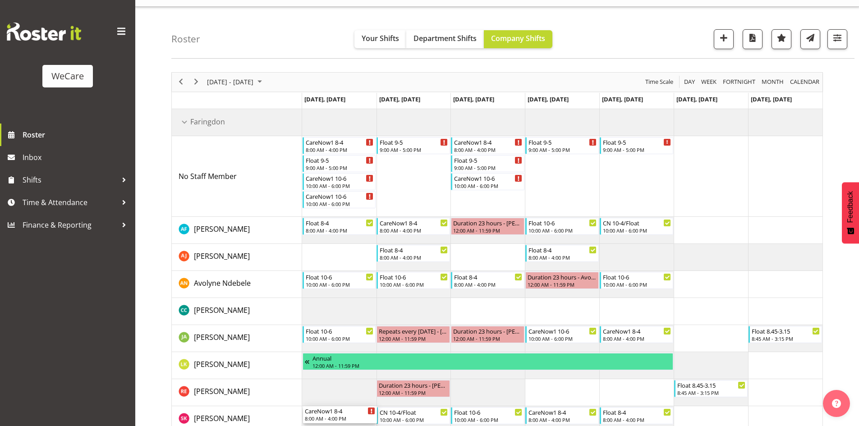
drag, startPoint x: 337, startPoint y: 143, endPoint x: 339, endPoint y: 419, distance: 275.1
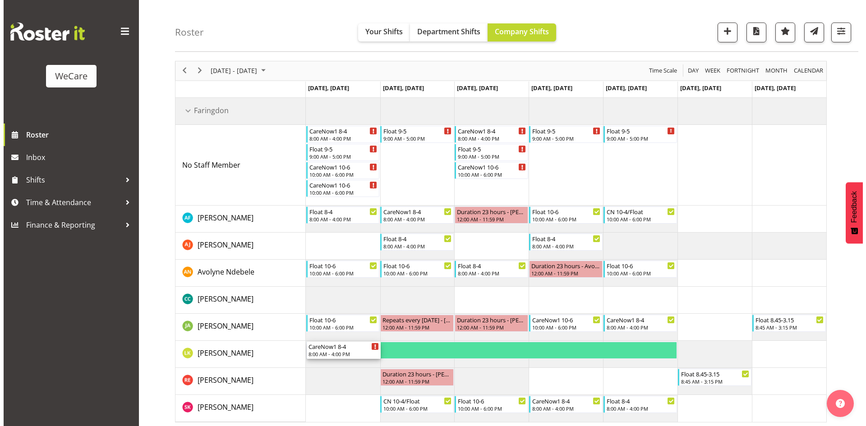
scroll to position [32, 0]
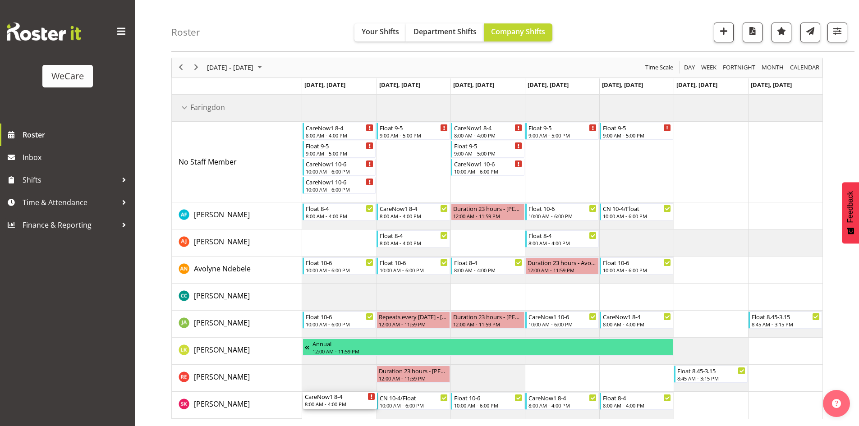
click at [328, 411] on td "Timeline Week of October 8, 2025" at bounding box center [339, 405] width 74 height 27
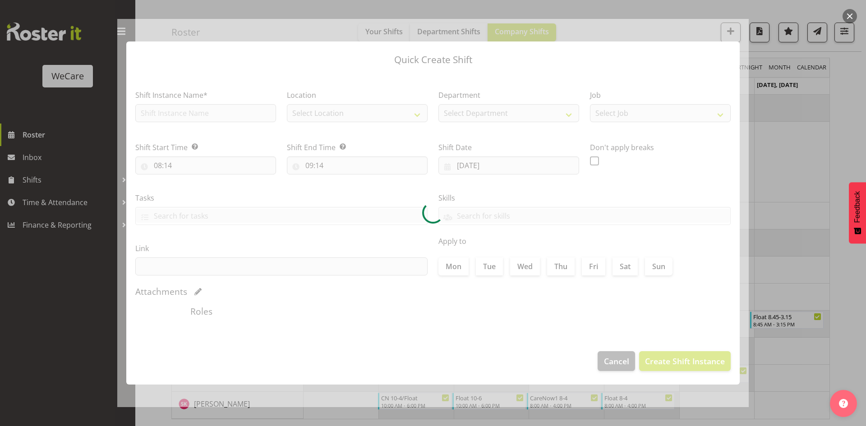
type input "06/10/2025"
checkbox input "true"
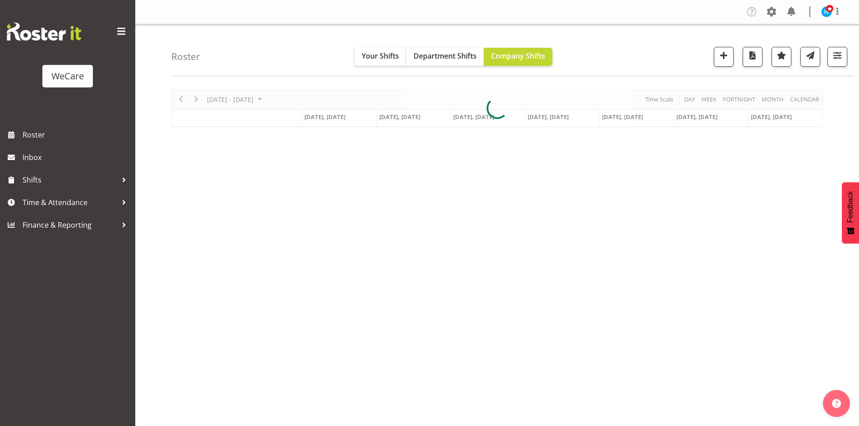
scroll to position [18, 0]
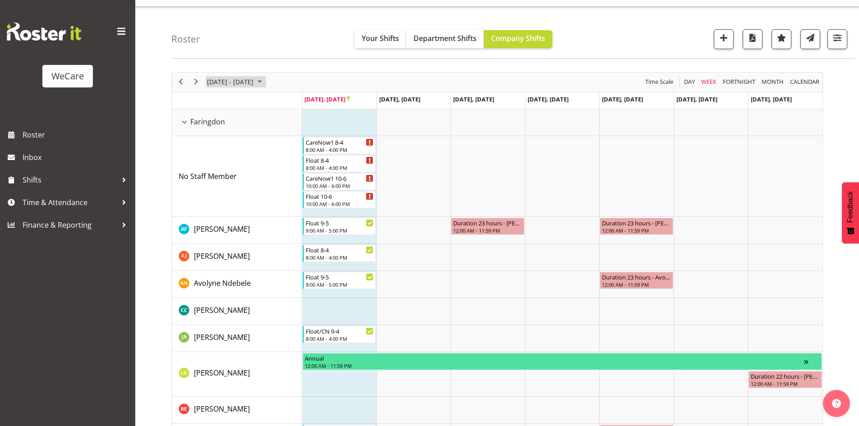
click at [245, 81] on span "[DATE] - [DATE]" at bounding box center [230, 81] width 48 height 11
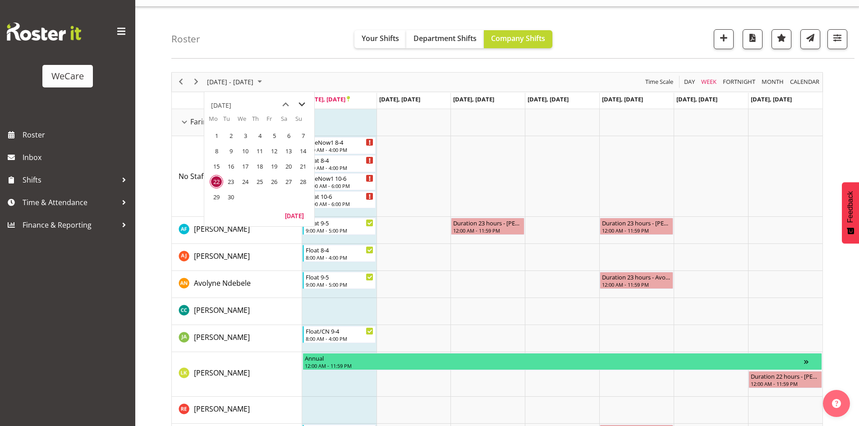
click at [299, 102] on span "next month" at bounding box center [302, 105] width 16 height 16
click at [210, 151] on span "6" at bounding box center [217, 151] width 14 height 14
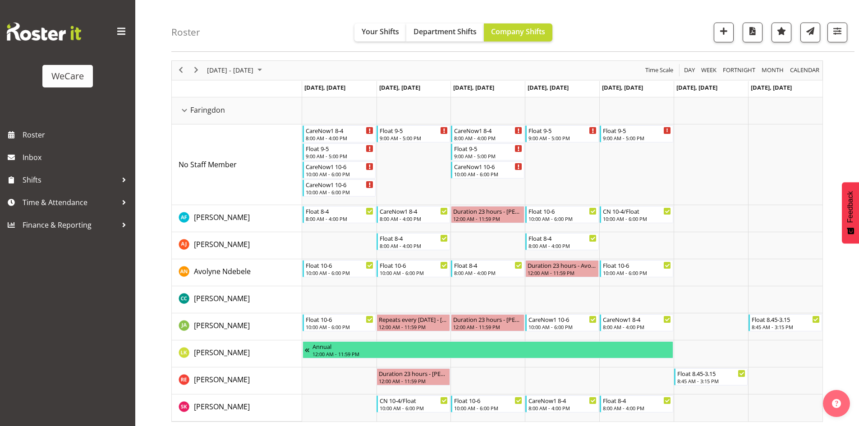
scroll to position [32, 0]
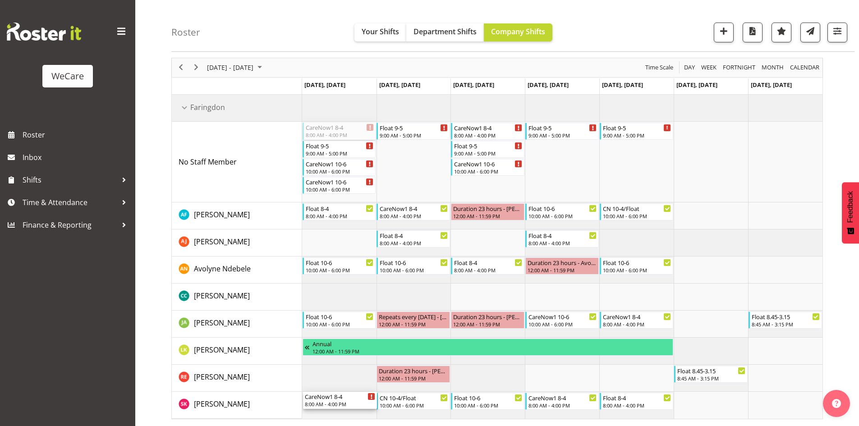
drag, startPoint x: 338, startPoint y: 128, endPoint x: 344, endPoint y: 412, distance: 284.2
click at [344, 412] on div "CareNow1 [DATE] 8:00 AM - 4:00 PM Float [DATE] 9:00 AM - 5:00 PM CareNow1 [DATE…" at bounding box center [562, 257] width 520 height 324
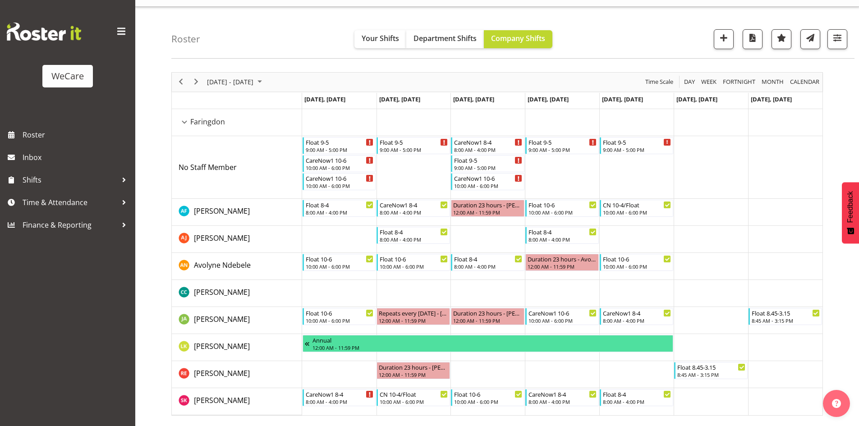
scroll to position [18, 0]
click at [332, 320] on div "10:00 AM - 6:00 PM" at bounding box center [340, 320] width 69 height 7
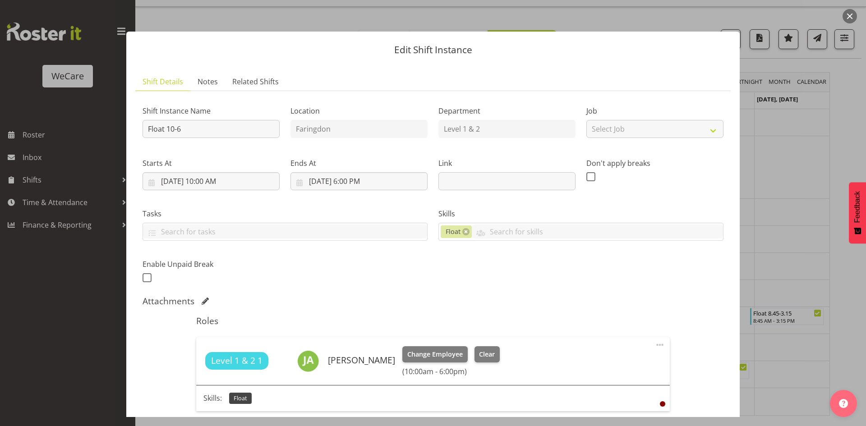
click at [770, 238] on div at bounding box center [433, 213] width 866 height 426
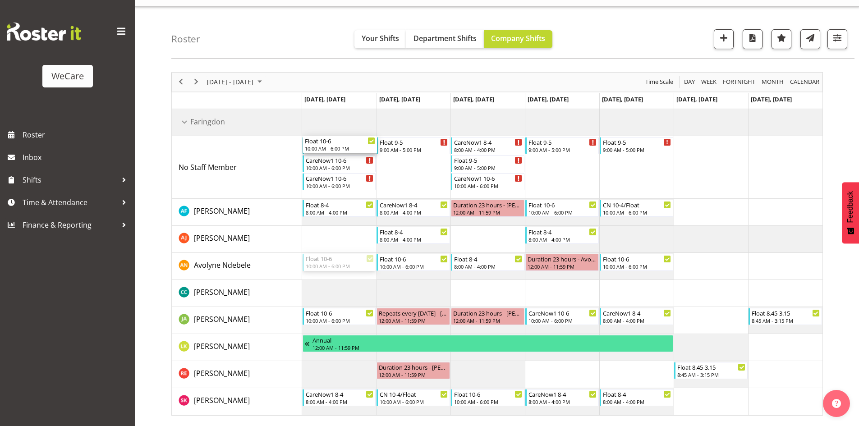
drag, startPoint x: 325, startPoint y: 266, endPoint x: 337, endPoint y: 153, distance: 113.0
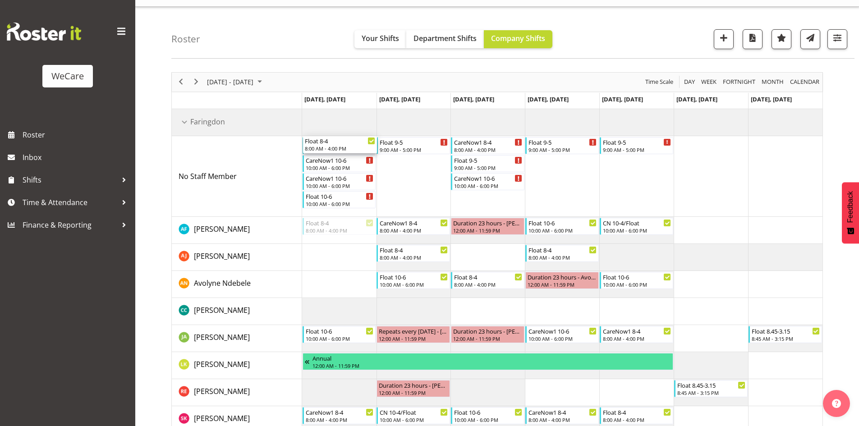
click at [324, 172] on div "Float [DATE] 9:00 AM - 5:00 PM CareNow1 [DATE] 10:00 AM - 6:00 PM CareNow1 [DAT…" at bounding box center [562, 271] width 520 height 324
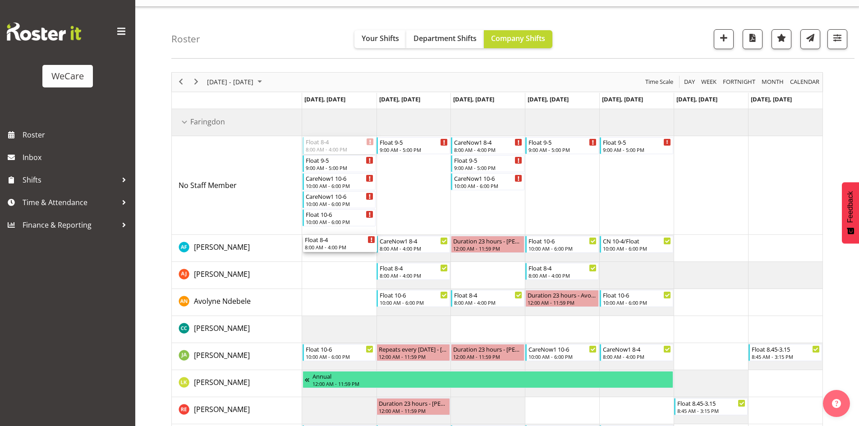
drag, startPoint x: 336, startPoint y: 141, endPoint x: 345, endPoint y: 249, distance: 109.1
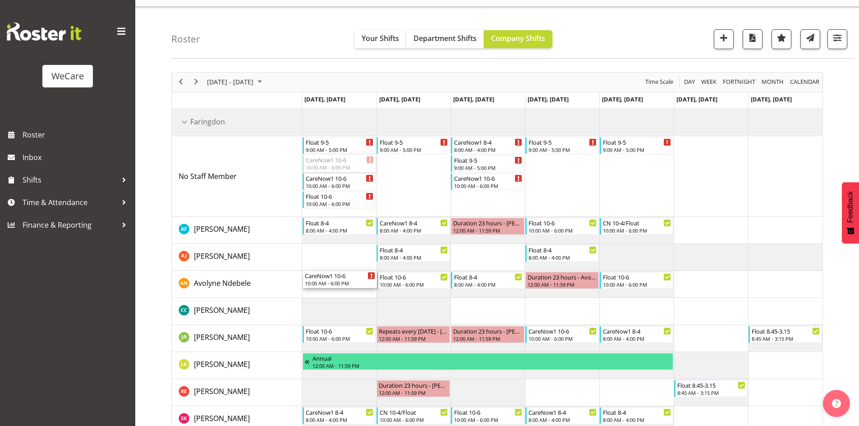
drag, startPoint x: 335, startPoint y: 167, endPoint x: 326, endPoint y: 278, distance: 111.3
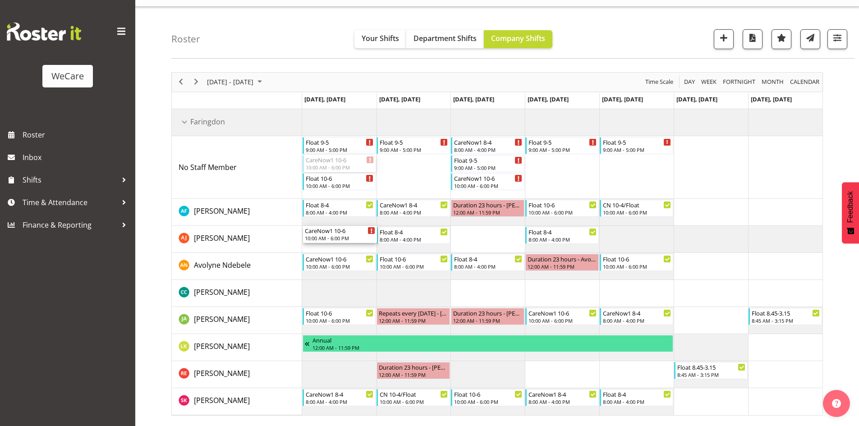
drag, startPoint x: 339, startPoint y: 161, endPoint x: 343, endPoint y: 251, distance: 89.8
click at [343, 251] on div "Float [DATE] 9:00 AM - 5:00 PM CareNow1 [DATE] 10:00 AM - 6:00 PM Float [DATE] …" at bounding box center [562, 262] width 520 height 306
